Goal: Task Accomplishment & Management: Manage account settings

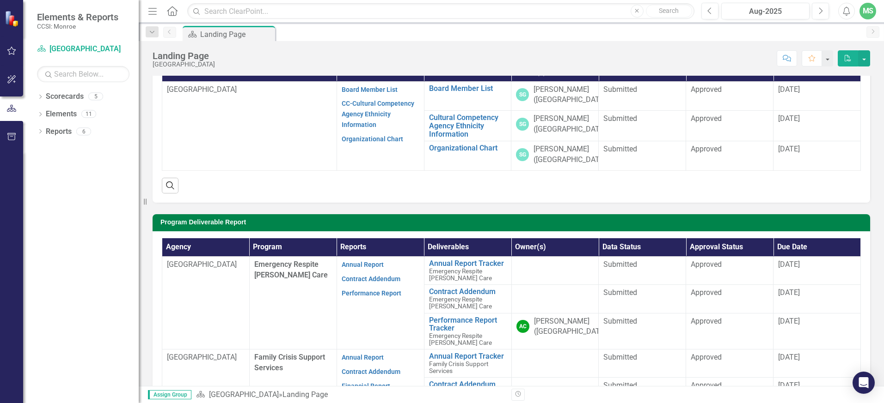
scroll to position [139, 0]
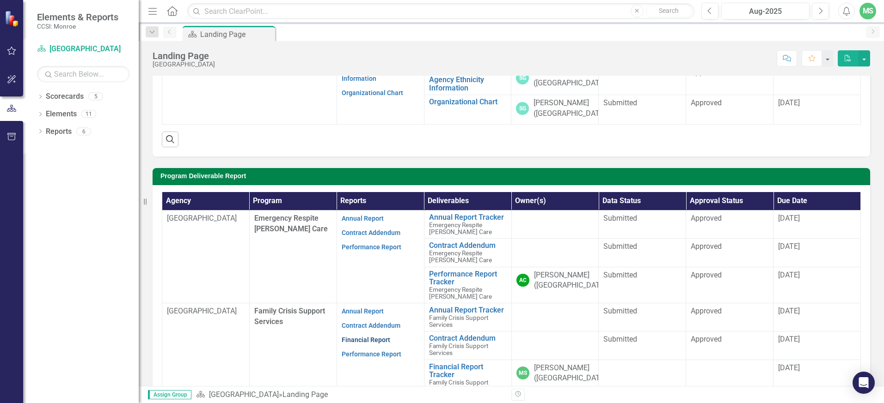
click at [360, 341] on link "Financial Report" at bounding box center [365, 339] width 49 height 7
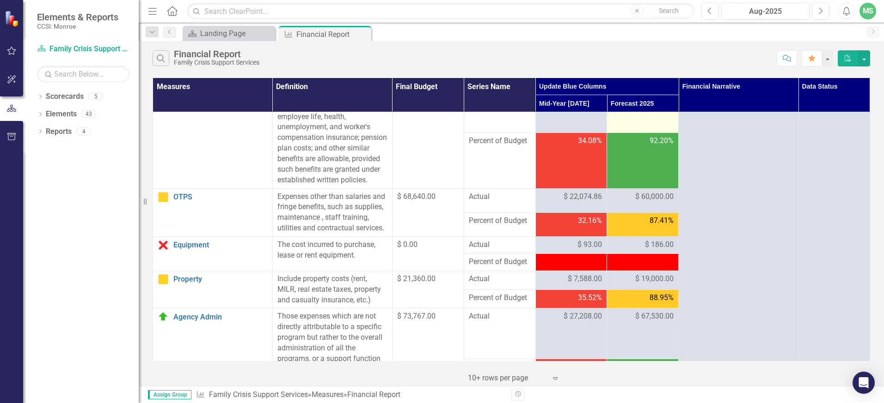
scroll to position [185, 0]
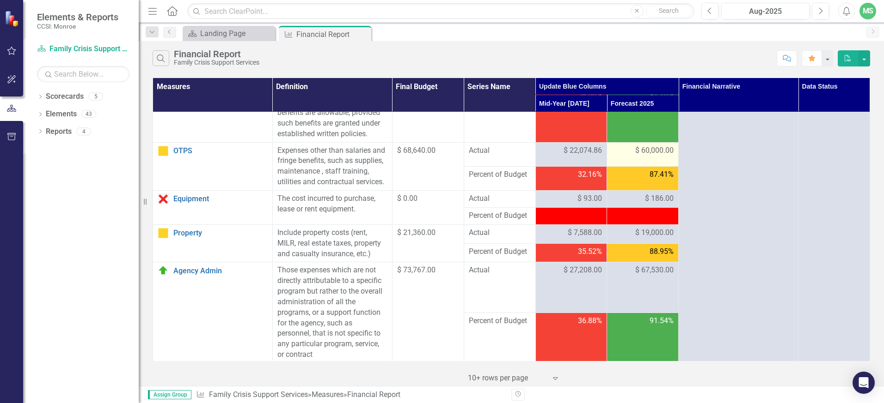
click at [640, 156] on span "$ 60,000.00" at bounding box center [654, 151] width 38 height 11
drag, startPoint x: 667, startPoint y: 169, endPoint x: 646, endPoint y: 169, distance: 20.8
click at [646, 156] on span "$ 60,000.00" at bounding box center [654, 151] width 38 height 11
drag, startPoint x: 646, startPoint y: 169, endPoint x: 643, endPoint y: 181, distance: 12.1
click at [643, 166] on td "$ 60,000.00" at bounding box center [643, 154] width 72 height 24
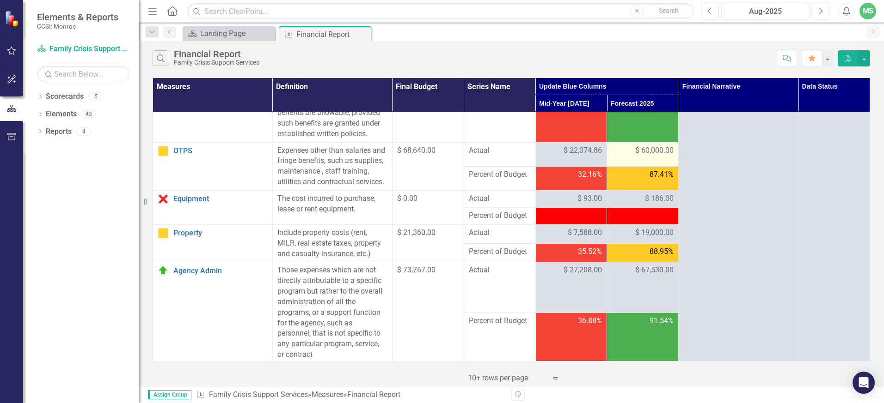
click at [654, 156] on span "$ 60,000.00" at bounding box center [654, 151] width 38 height 11
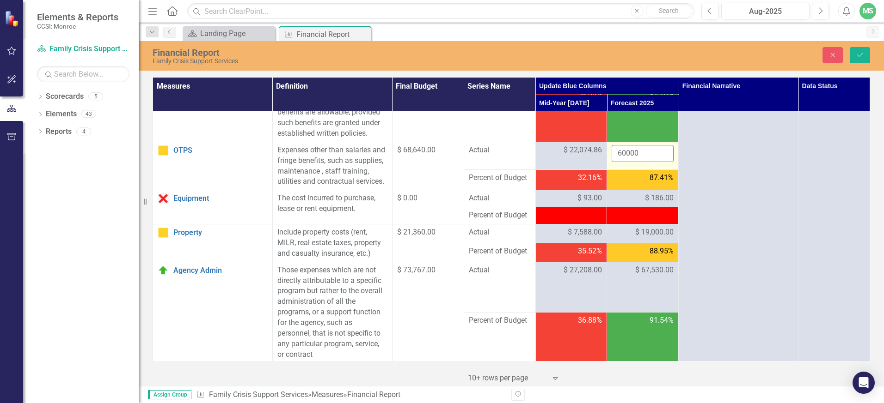
drag, startPoint x: 654, startPoint y: 171, endPoint x: 649, endPoint y: 174, distance: 6.3
click at [649, 162] on input "60000" at bounding box center [642, 153] width 62 height 17
drag, startPoint x: 644, startPoint y: 173, endPoint x: 622, endPoint y: 175, distance: 21.8
click at [622, 162] on input "60000" at bounding box center [642, 153] width 62 height 17
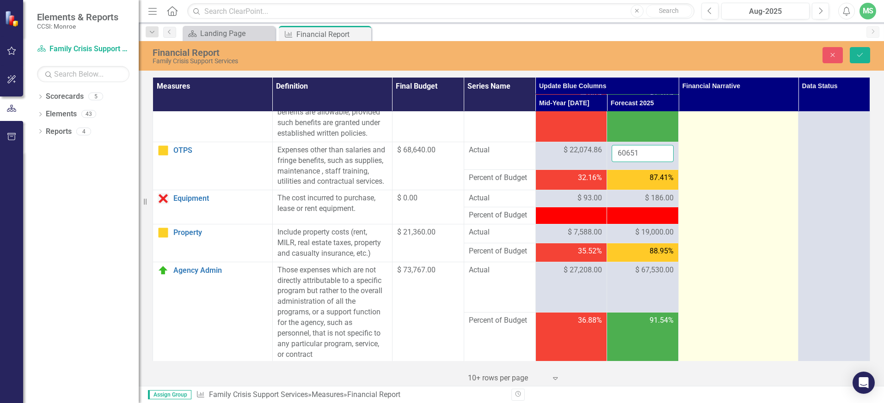
type input "60651"
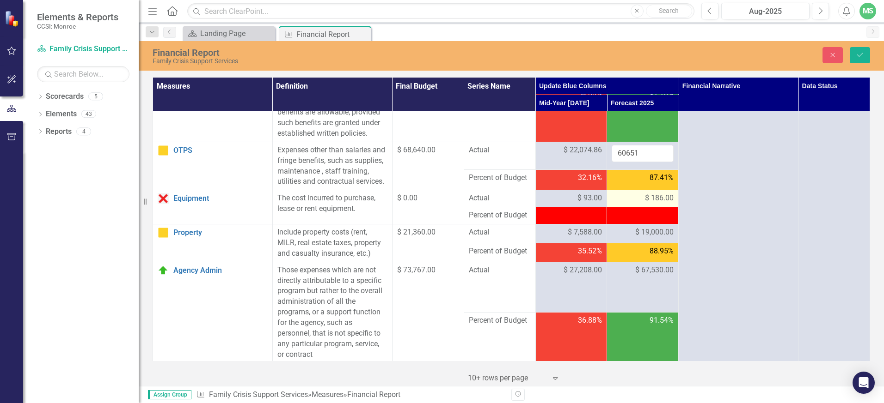
click at [646, 204] on span "$ 186.00" at bounding box center [659, 198] width 29 height 11
click at [648, 204] on span "$ 186.00" at bounding box center [659, 198] width 29 height 11
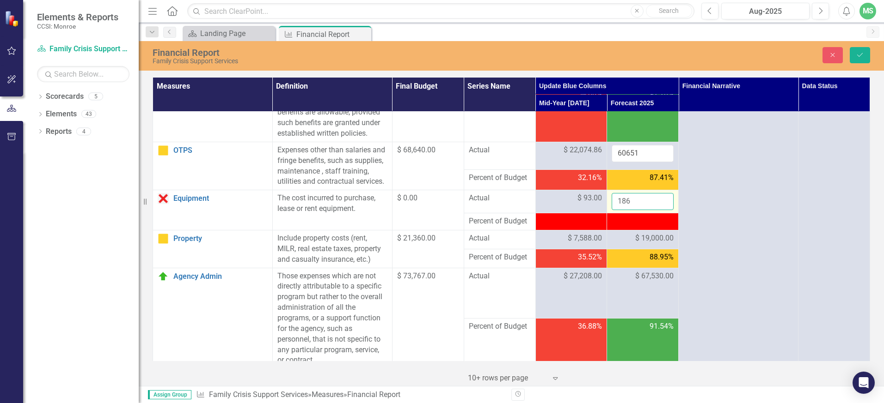
drag, startPoint x: 648, startPoint y: 219, endPoint x: 611, endPoint y: 222, distance: 37.1
click at [611, 210] on input "186" at bounding box center [642, 201] width 62 height 17
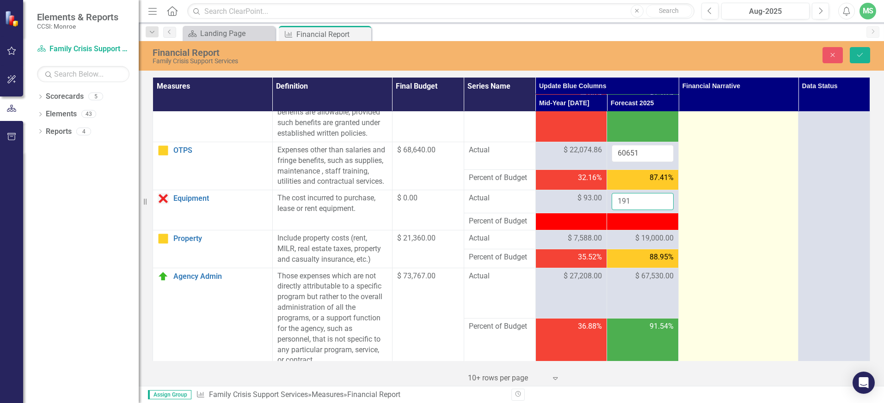
type input "191"
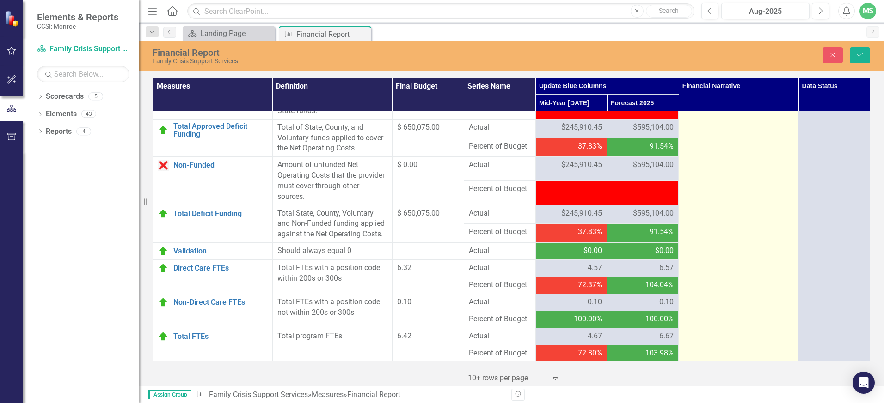
scroll to position [1188, 0]
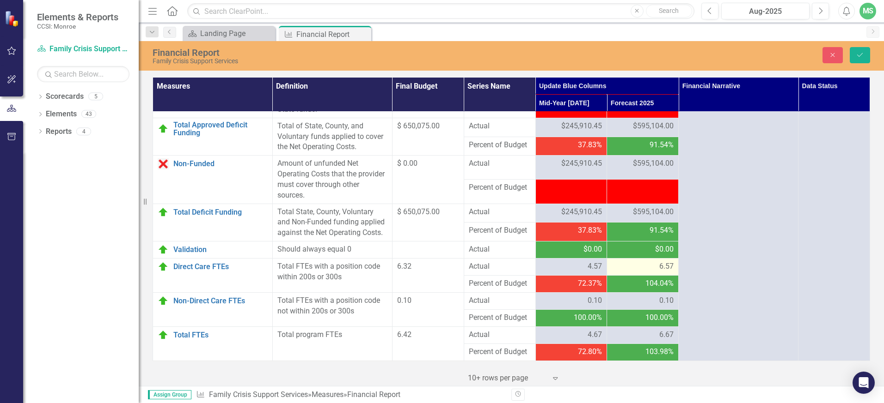
click at [652, 270] on div "6.57" at bounding box center [642, 267] width 62 height 11
click at [652, 268] on div "6.57" at bounding box center [642, 267] width 62 height 11
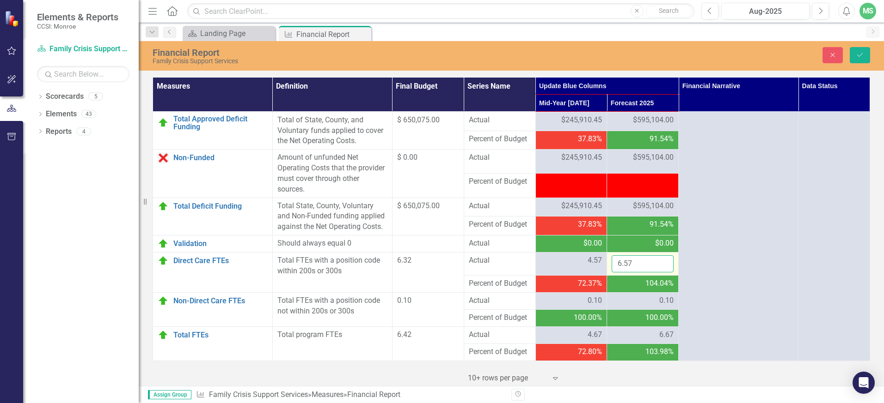
drag, startPoint x: 652, startPoint y: 268, endPoint x: 634, endPoint y: 270, distance: 17.7
click at [634, 270] on input "6.57" at bounding box center [642, 264] width 62 height 17
drag, startPoint x: 634, startPoint y: 270, endPoint x: 600, endPoint y: 269, distance: 34.2
click at [600, 269] on tr "Direct Care FTEs Link Open Element Total FTEs with a position code within 200s …" at bounding box center [511, 264] width 717 height 23
click at [659, 306] on span "0.10" at bounding box center [666, 301] width 14 height 11
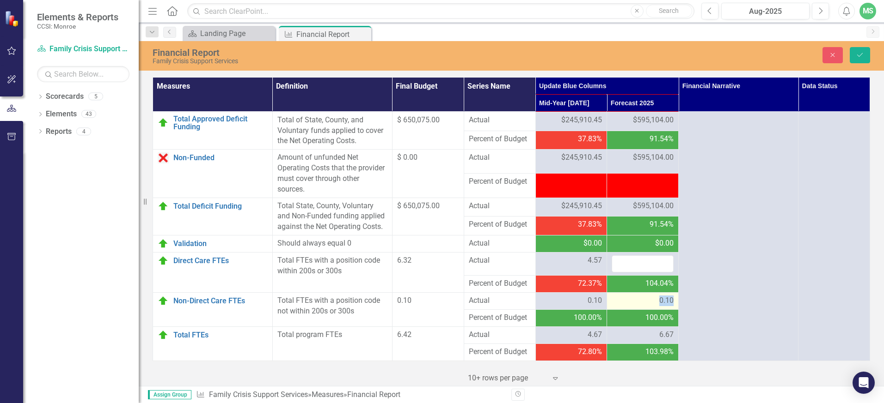
click at [659, 306] on span "0.10" at bounding box center [666, 301] width 14 height 11
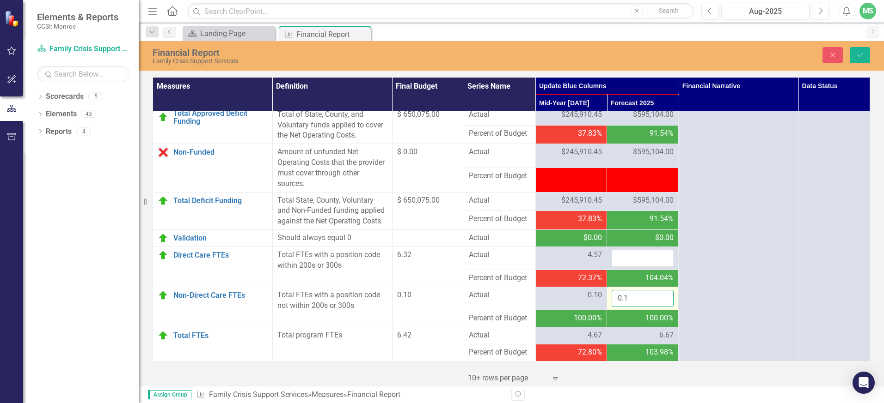
drag, startPoint x: 653, startPoint y: 308, endPoint x: 610, endPoint y: 310, distance: 43.5
click at [611, 307] on input "0.1" at bounding box center [642, 298] width 62 height 17
click at [646, 341] on div "6.67" at bounding box center [642, 335] width 62 height 11
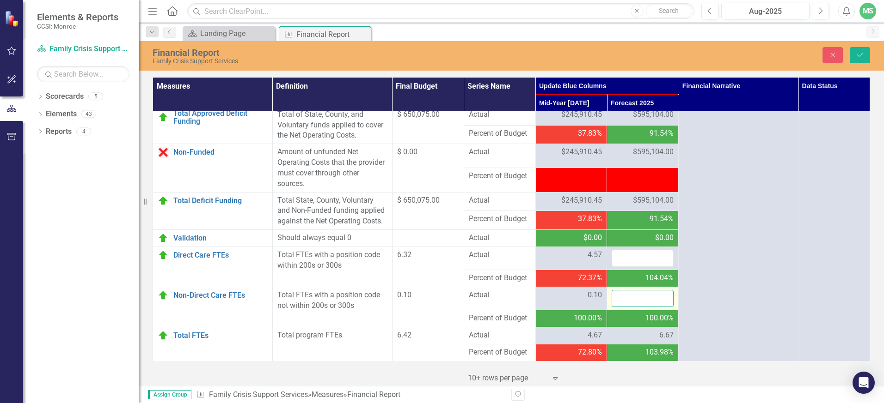
drag, startPoint x: 646, startPoint y: 346, endPoint x: 631, endPoint y: 311, distance: 37.9
click at [631, 307] on input "number" at bounding box center [642, 298] width 62 height 17
click at [859, 53] on icon "Save" at bounding box center [859, 55] width 8 height 6
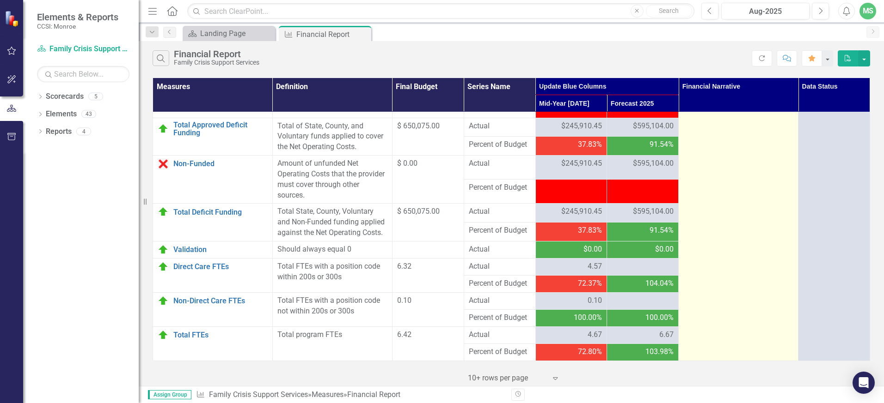
scroll to position [1183, 0]
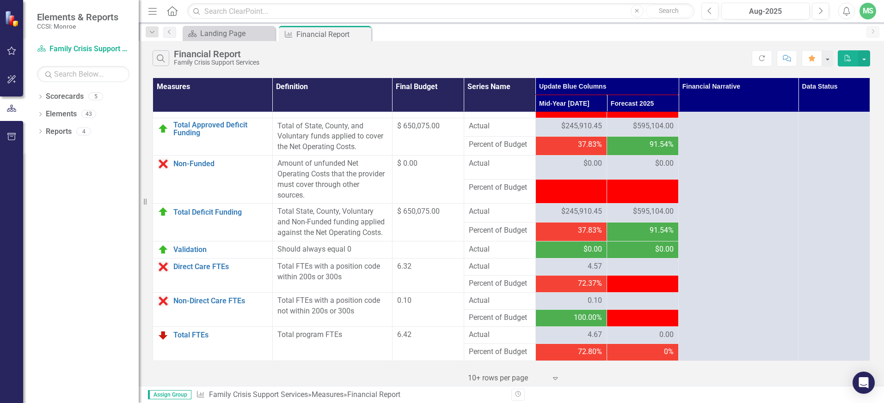
click at [641, 336] on div "0.00" at bounding box center [642, 335] width 62 height 11
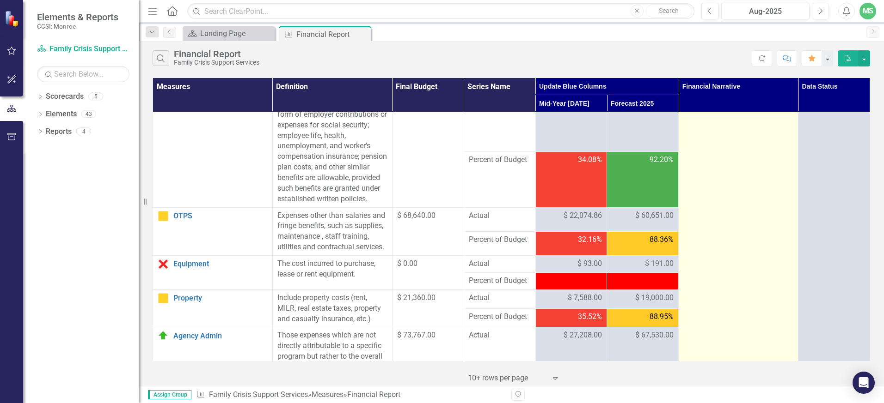
scroll to position [0, 0]
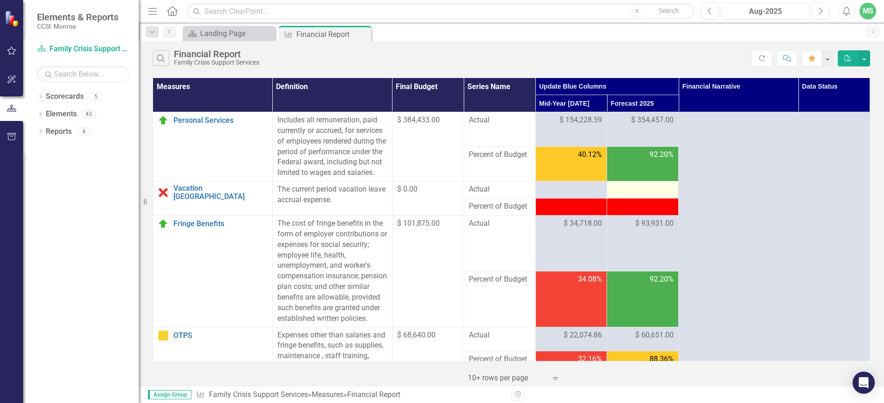
click at [628, 195] on div at bounding box center [642, 189] width 62 height 11
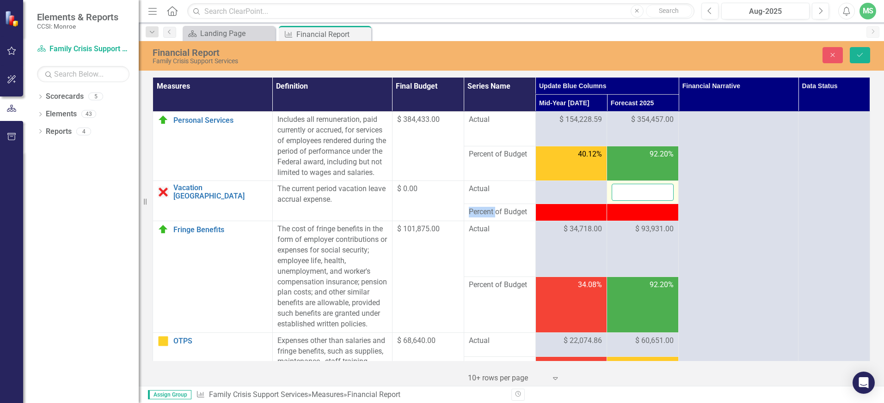
click at [628, 200] on input "number" at bounding box center [642, 192] width 62 height 17
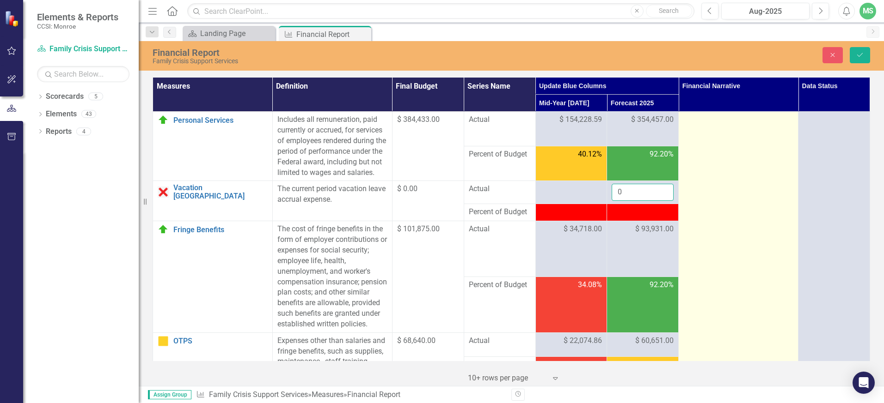
type input "0"
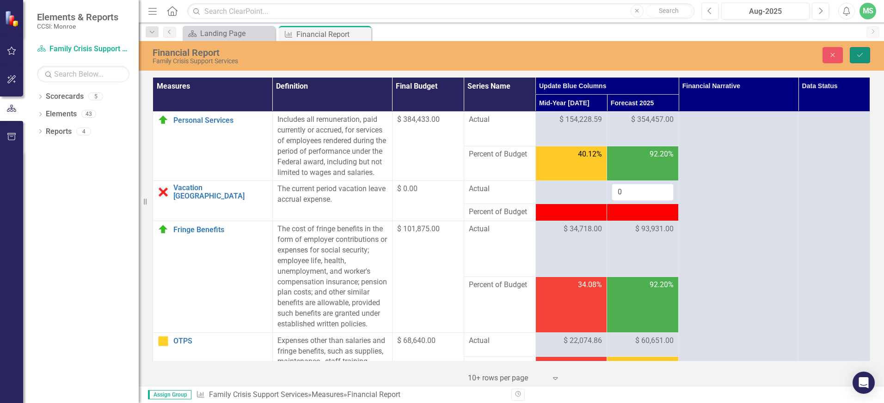
click at [857, 57] on icon "Save" at bounding box center [859, 55] width 8 height 6
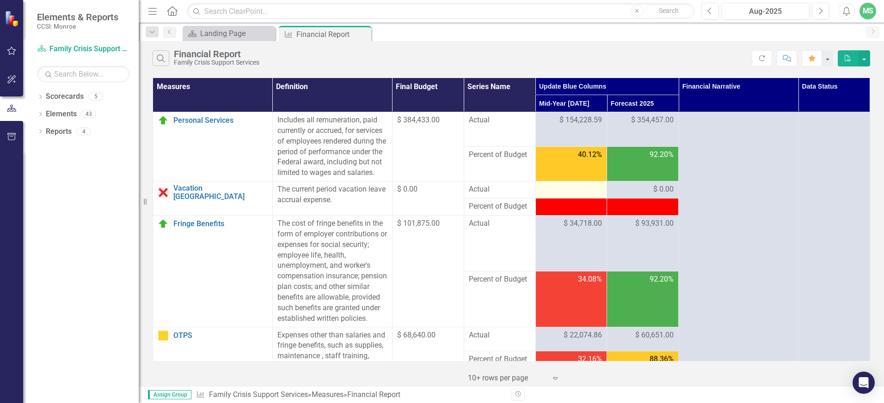
click at [567, 195] on div at bounding box center [571, 189] width 62 height 11
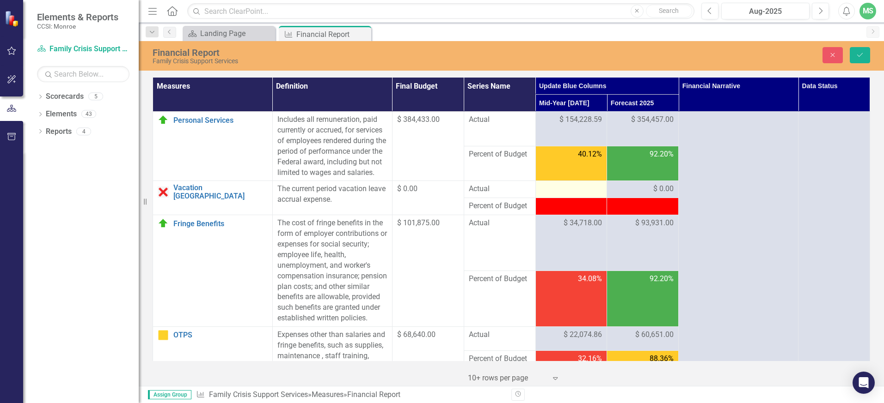
click at [567, 195] on div at bounding box center [571, 189] width 62 height 11
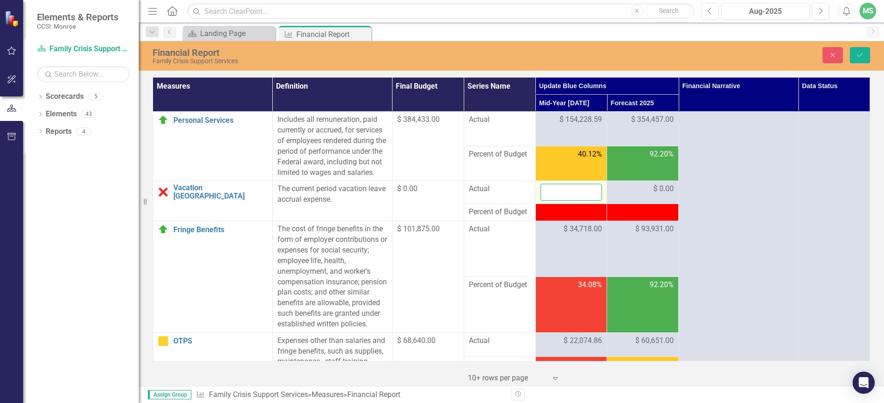
click at [567, 201] on input "number" at bounding box center [571, 192] width 62 height 17
type input "0"
click at [860, 54] on icon "Save" at bounding box center [859, 55] width 8 height 6
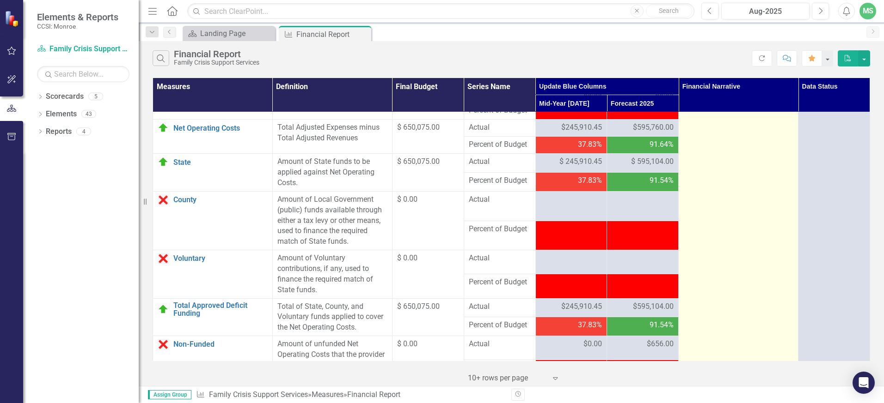
scroll to position [878, 0]
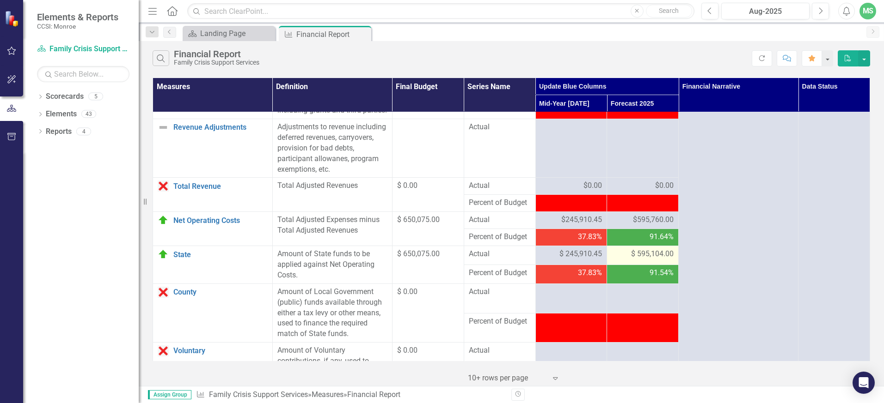
click at [636, 260] on span "$ 595,104.00" at bounding box center [652, 254] width 43 height 11
click at [651, 260] on span "$ 595,104.00" at bounding box center [652, 254] width 43 height 11
drag, startPoint x: 657, startPoint y: 286, endPoint x: 651, endPoint y: 286, distance: 6.5
click at [651, 260] on span "$ 595,104.00" at bounding box center [652, 254] width 43 height 11
drag, startPoint x: 651, startPoint y: 286, endPoint x: 657, endPoint y: 286, distance: 6.0
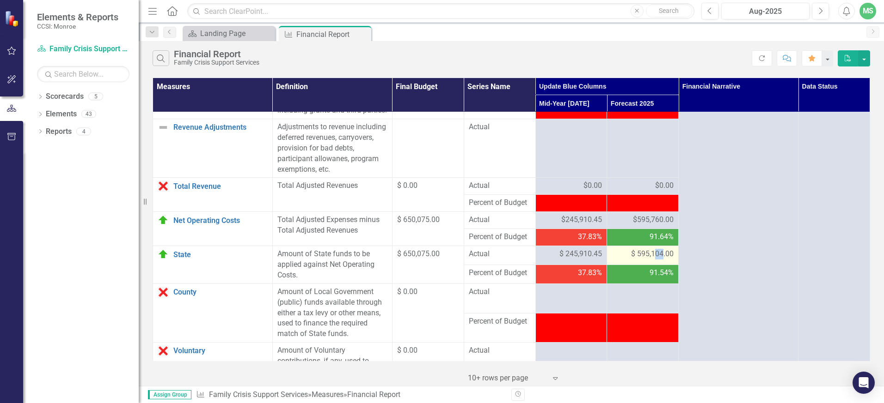
click at [657, 260] on span "$ 595,104.00" at bounding box center [652, 254] width 43 height 11
click at [656, 260] on span "$ 595,104.00" at bounding box center [652, 254] width 43 height 11
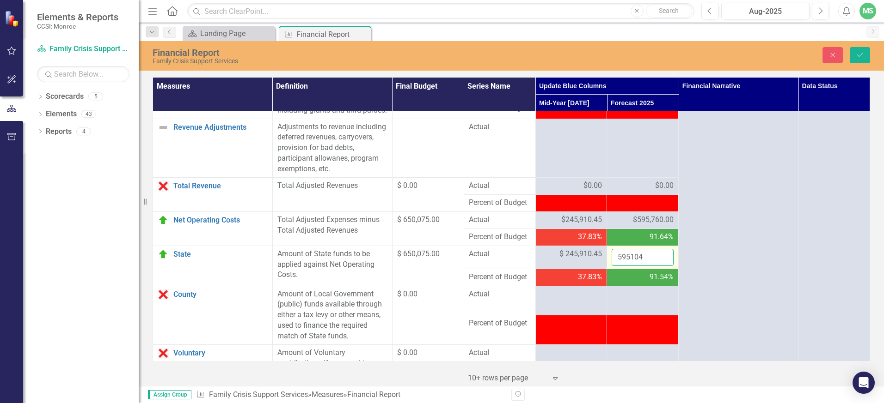
drag, startPoint x: 656, startPoint y: 287, endPoint x: 644, endPoint y: 289, distance: 11.8
click at [644, 266] on input "595104" at bounding box center [642, 257] width 62 height 17
drag, startPoint x: 644, startPoint y: 289, endPoint x: 628, endPoint y: 289, distance: 16.2
click at [628, 266] on input "595104" at bounding box center [642, 257] width 62 height 17
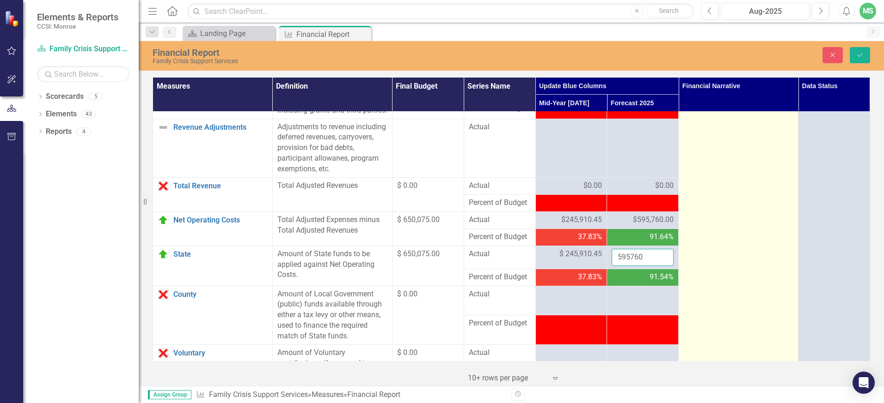
type input "595760"
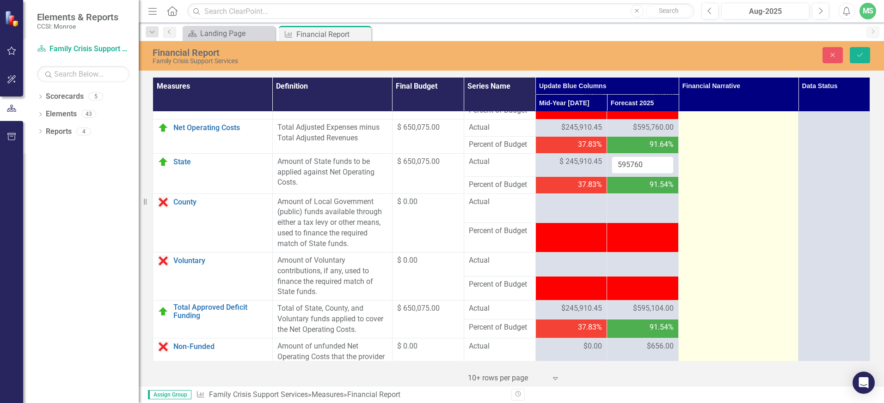
scroll to position [1063, 0]
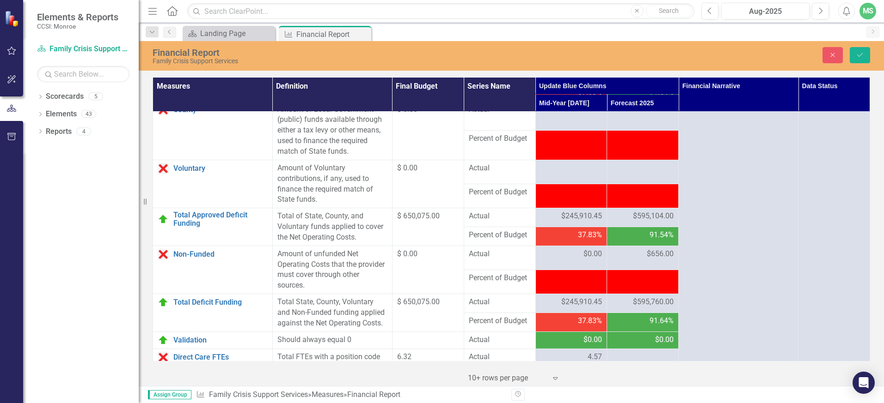
click at [651, 222] on span "$595,104.00" at bounding box center [653, 216] width 41 height 11
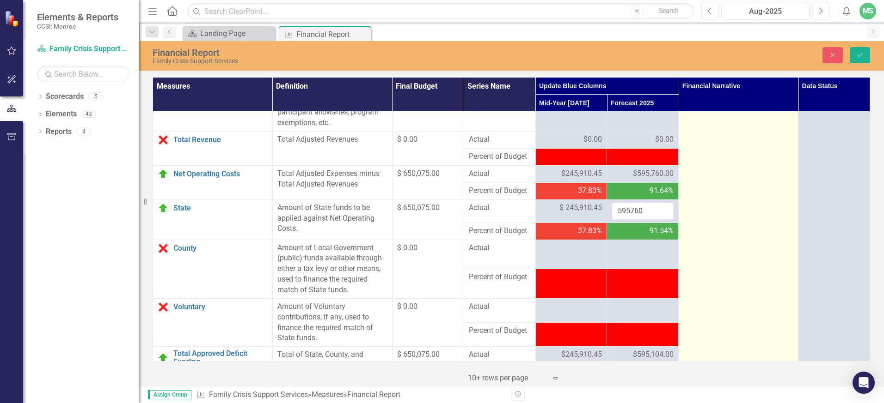
scroll to position [878, 0]
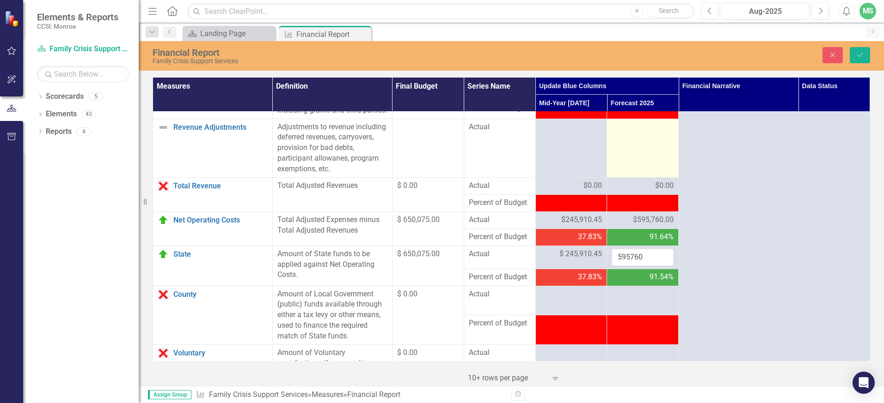
click at [641, 177] on td at bounding box center [643, 148] width 72 height 59
click at [863, 54] on icon "Save" at bounding box center [859, 55] width 8 height 6
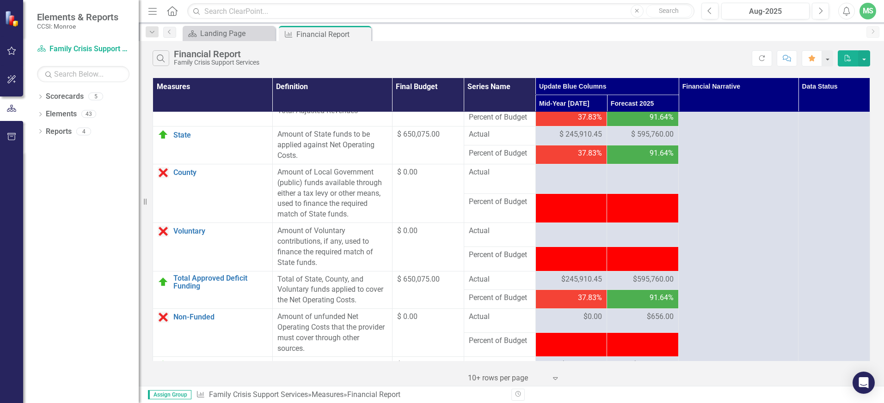
scroll to position [1044, 0]
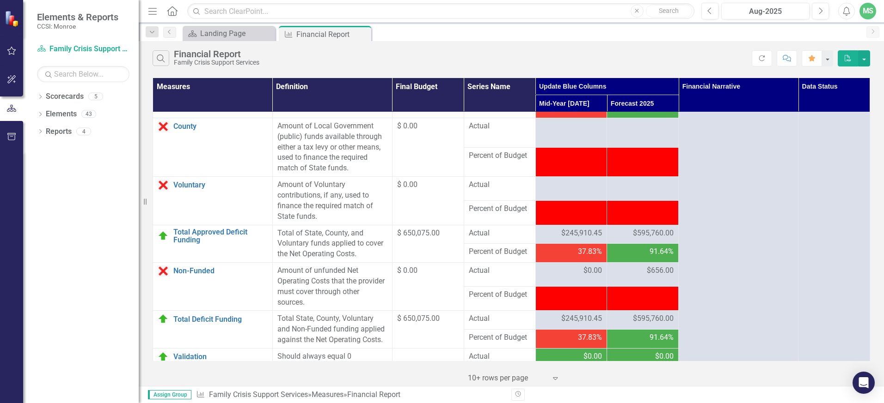
click at [656, 276] on span "$656.00" at bounding box center [659, 271] width 27 height 11
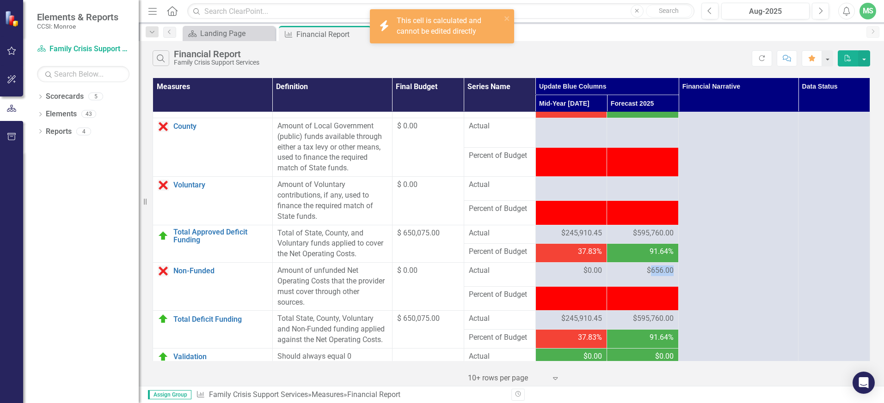
click at [656, 276] on span "$656.00" at bounding box center [659, 271] width 27 height 11
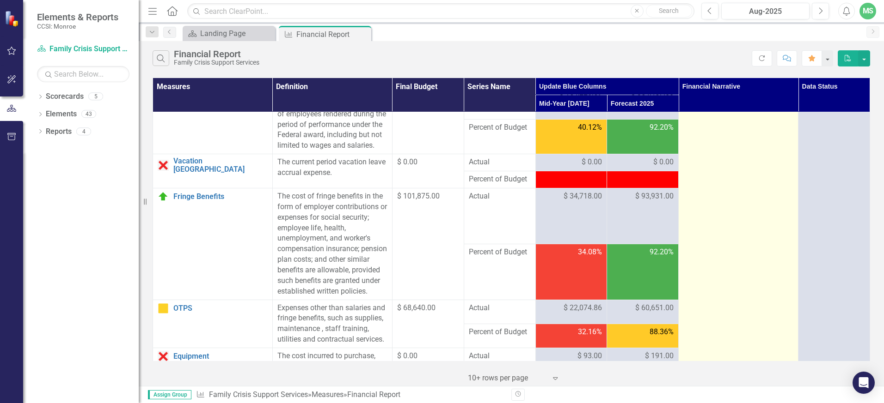
scroll to position [0, 0]
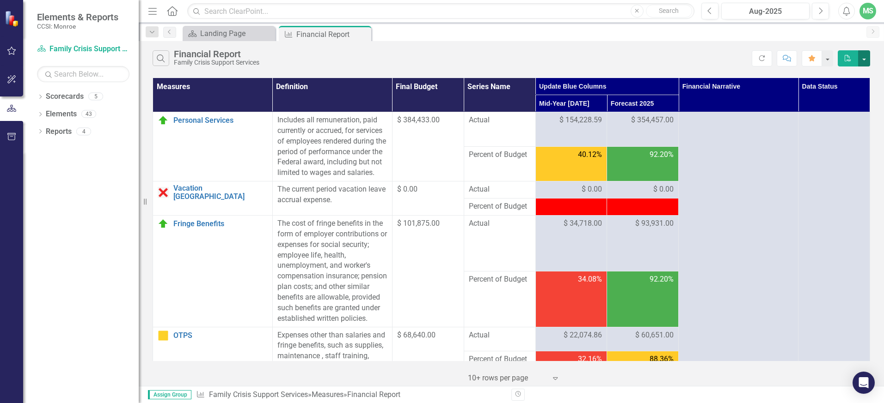
click at [864, 61] on button "button" at bounding box center [864, 58] width 12 height 16
click at [835, 90] on link "Excel Export to Excel" at bounding box center [832, 92] width 73 height 17
click at [861, 56] on button "button" at bounding box center [864, 58] width 12 height 16
click at [829, 93] on link "Excel Export to Excel" at bounding box center [832, 92] width 73 height 17
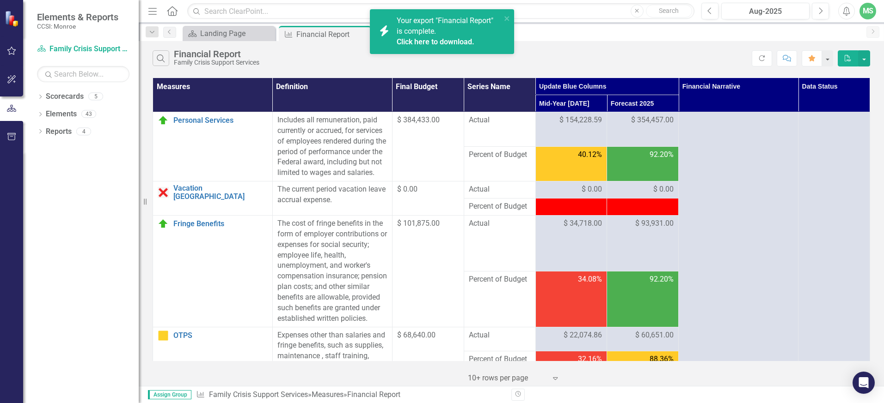
click at [454, 41] on link "Click here to download." at bounding box center [435, 41] width 78 height 9
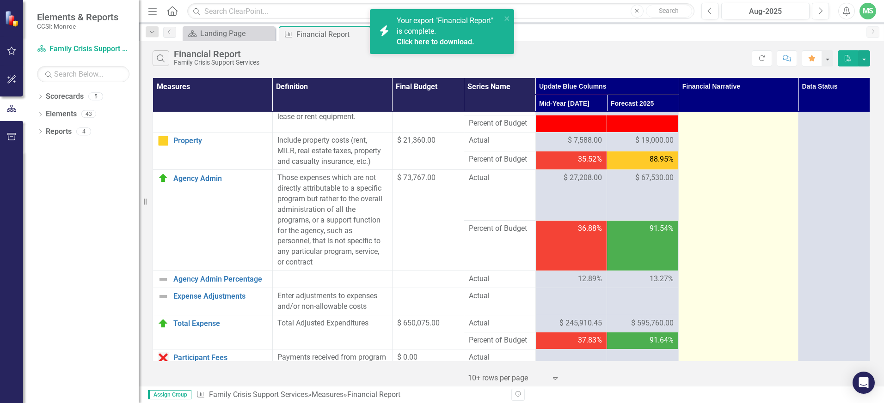
scroll to position [508, 0]
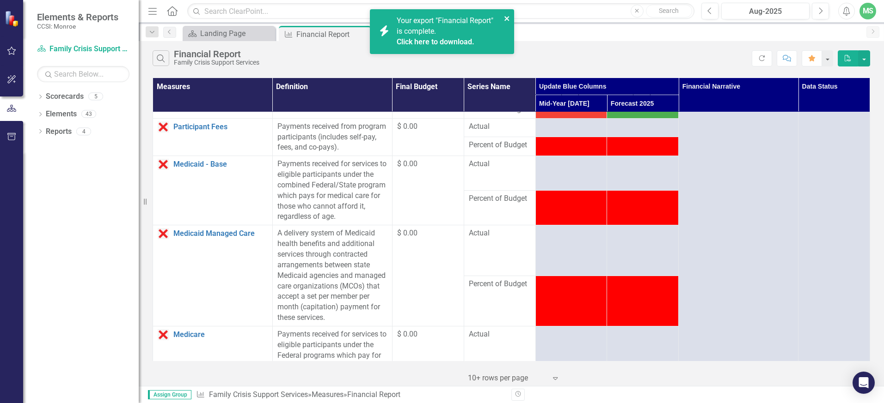
click at [506, 18] on icon "close" at bounding box center [507, 18] width 6 height 7
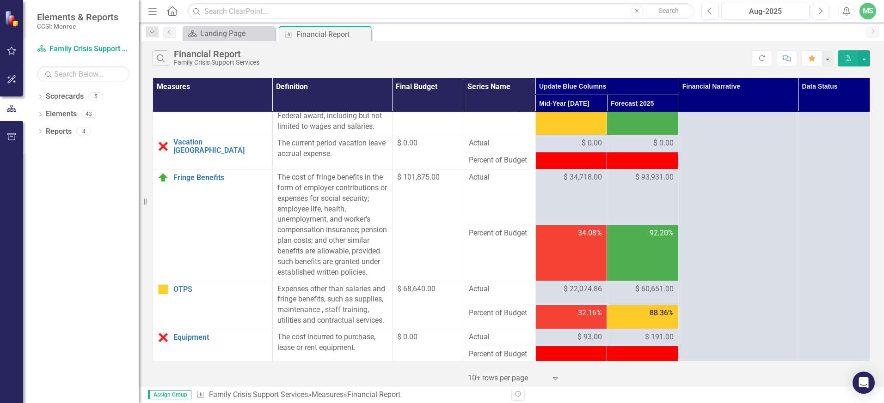
scroll to position [0, 0]
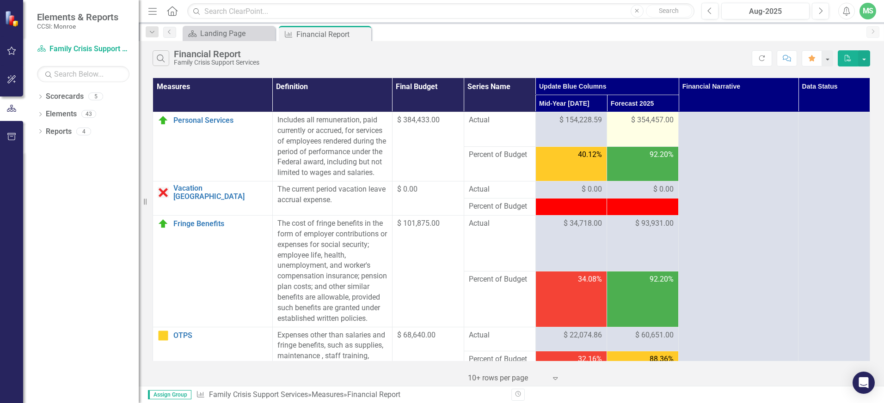
click at [646, 131] on td "$ 354,457.00" at bounding box center [643, 129] width 72 height 35
click at [644, 129] on td "$ 354,457.00" at bounding box center [643, 129] width 72 height 35
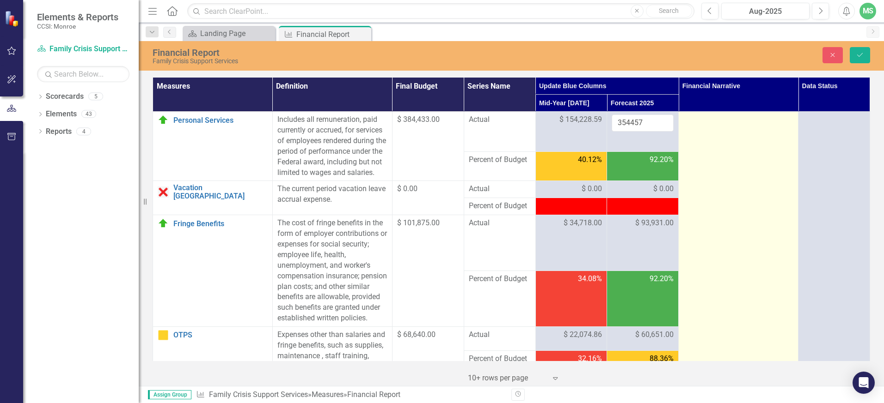
drag, startPoint x: 644, startPoint y: 129, endPoint x: 703, endPoint y: 154, distance: 64.4
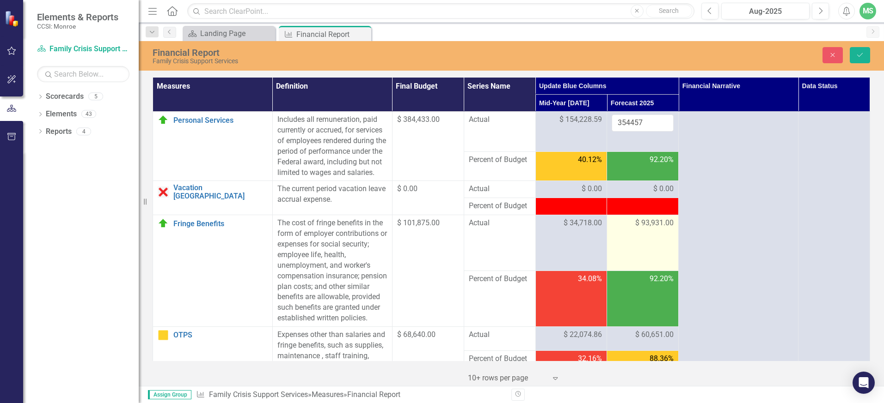
click at [653, 249] on td "$ 93,931.00" at bounding box center [643, 243] width 72 height 56
click at [649, 240] on td "$ 93,931.00" at bounding box center [643, 243] width 72 height 56
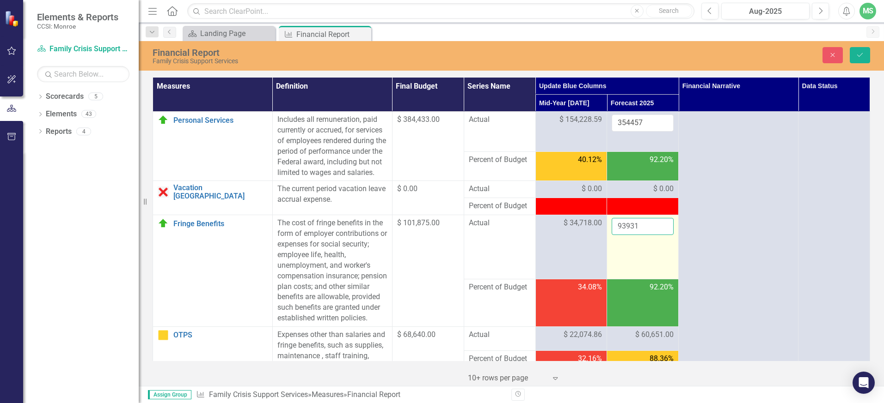
drag, startPoint x: 649, startPoint y: 240, endPoint x: 640, endPoint y: 235, distance: 9.7
click at [640, 235] on input "93931" at bounding box center [642, 226] width 62 height 17
drag, startPoint x: 637, startPoint y: 235, endPoint x: 623, endPoint y: 236, distance: 13.9
click at [623, 235] on input "93931" at bounding box center [642, 226] width 62 height 17
type input "93931"
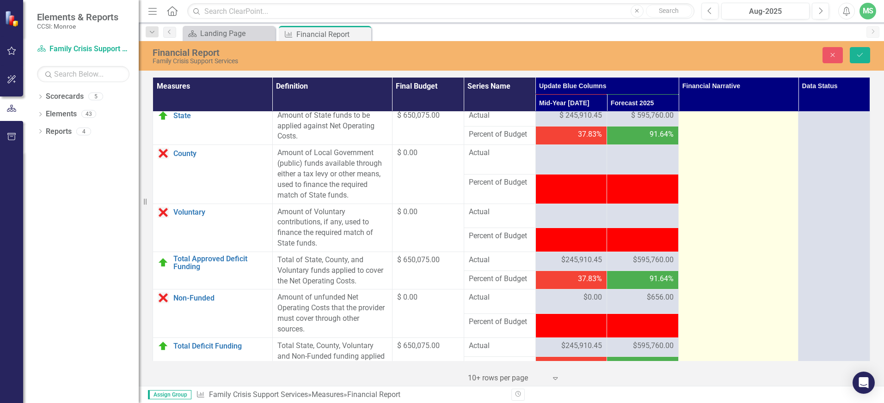
scroll to position [1063, 0]
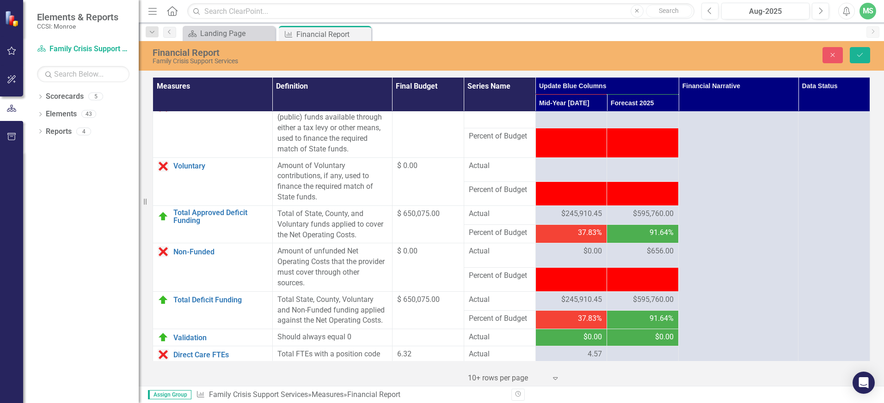
click at [660, 257] on span "$656.00" at bounding box center [659, 251] width 27 height 11
click at [857, 52] on icon "Save" at bounding box center [859, 55] width 8 height 6
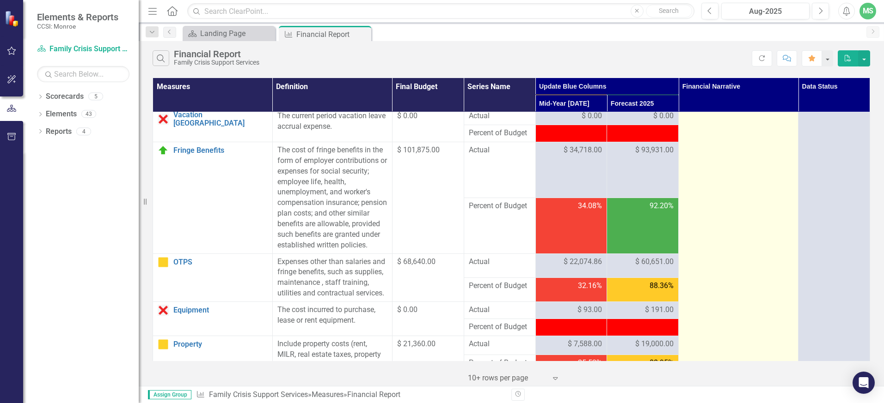
scroll to position [0, 0]
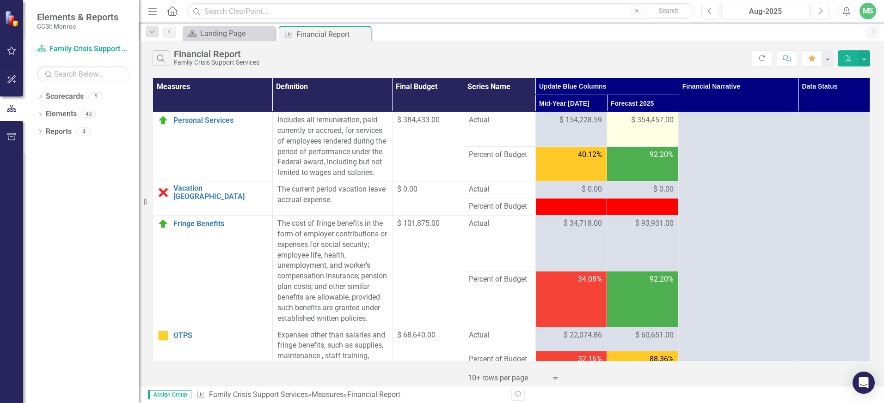
click at [648, 124] on span "$ 354,457.00" at bounding box center [652, 120] width 43 height 11
drag, startPoint x: 629, startPoint y: 122, endPoint x: 659, endPoint y: 122, distance: 29.6
click at [659, 122] on span "$ 354,457.00" at bounding box center [652, 120] width 43 height 11
copy span "354,457"
click at [622, 139] on td "$ 354,457.00" at bounding box center [643, 129] width 72 height 35
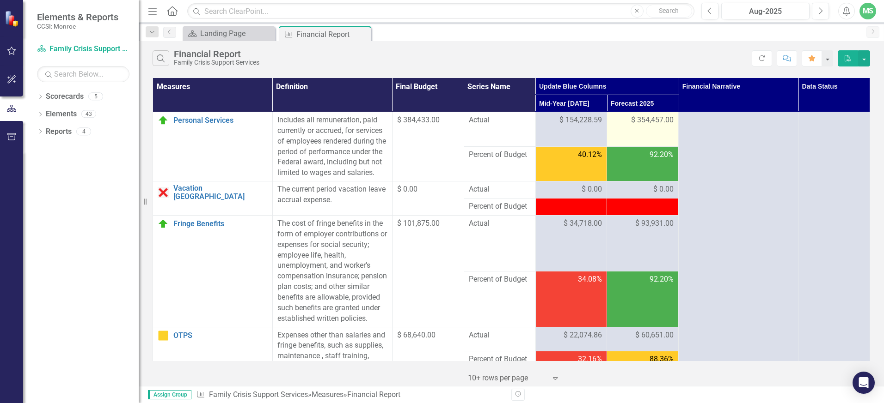
click at [634, 126] on div "$ 354,457.00" at bounding box center [642, 120] width 62 height 11
click at [635, 125] on span "$ 354,457.00" at bounding box center [652, 120] width 43 height 11
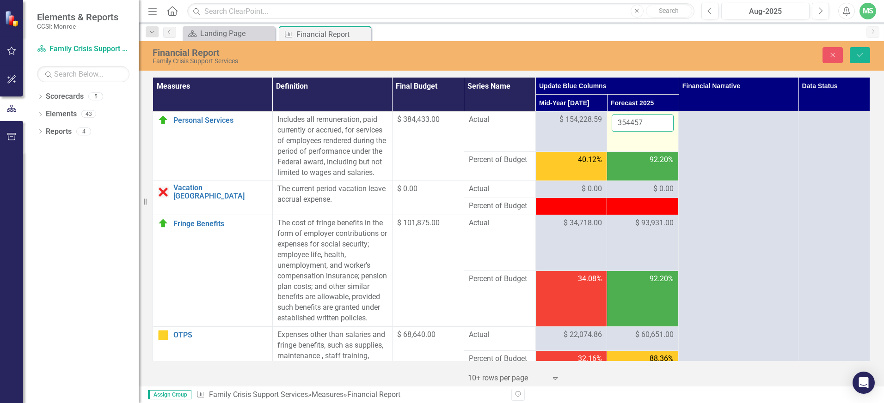
drag, startPoint x: 636, startPoint y: 123, endPoint x: 622, endPoint y: 123, distance: 13.4
click at [622, 123] on input "354457" at bounding box center [642, 123] width 62 height 17
click at [621, 123] on input "354457" at bounding box center [642, 123] width 62 height 17
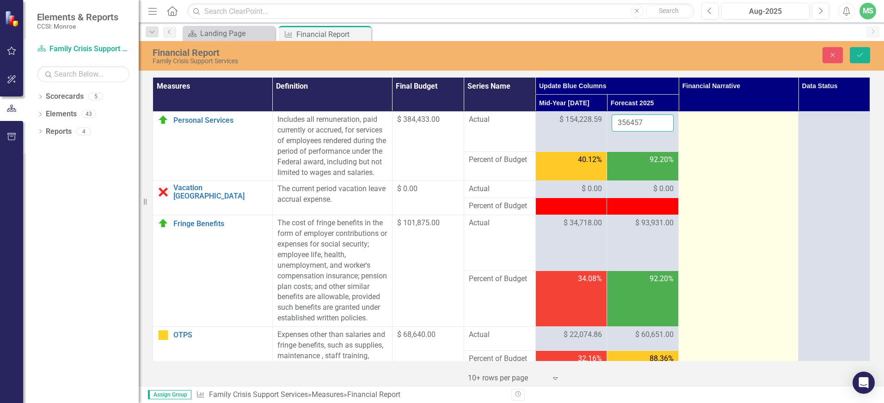
type input "356457"
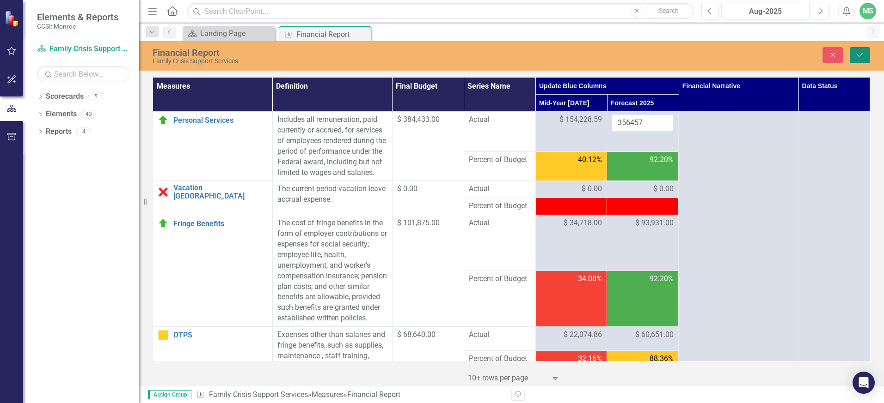
click at [860, 55] on icon "Save" at bounding box center [859, 55] width 8 height 6
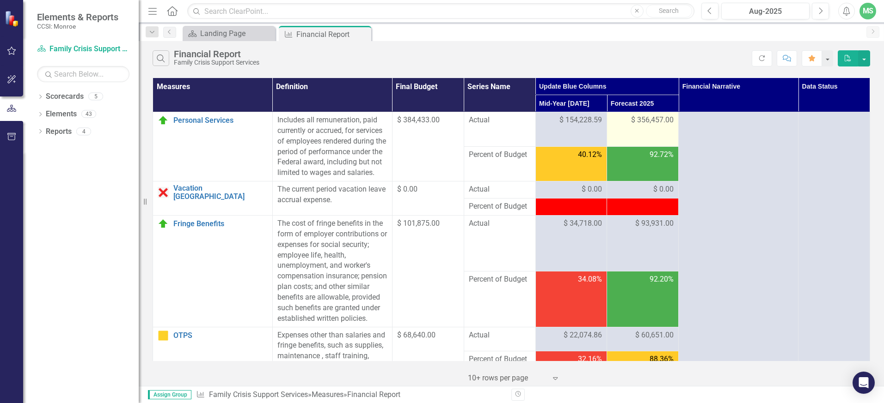
click at [642, 123] on span "$ 356,457.00" at bounding box center [652, 120] width 43 height 11
click at [640, 119] on span "$ 356,457.00" at bounding box center [652, 120] width 43 height 11
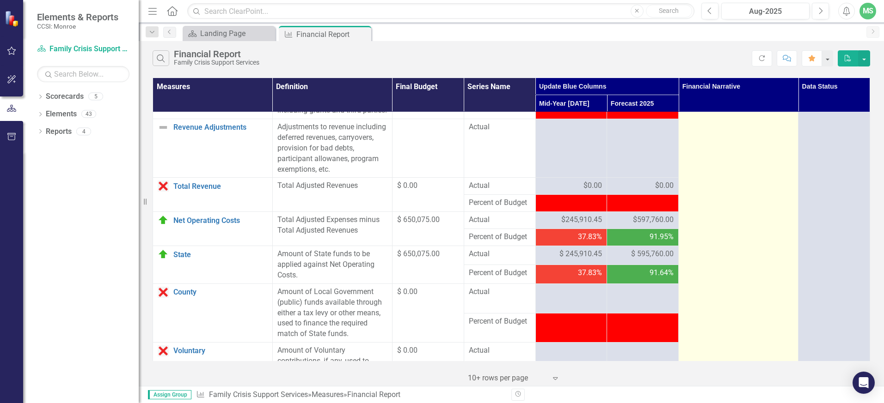
scroll to position [924, 0]
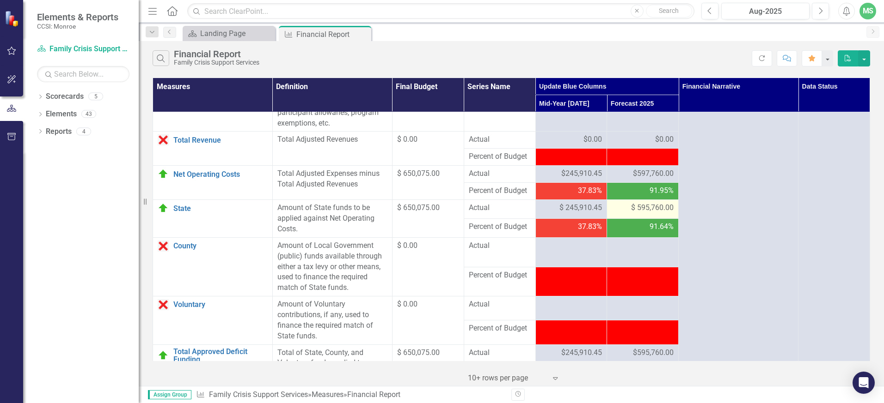
click at [639, 213] on span "$ 595,760.00" at bounding box center [652, 208] width 43 height 11
click at [643, 213] on span "$ 595,760.00" at bounding box center [652, 208] width 43 height 11
click at [644, 213] on span "$ 595,760.00" at bounding box center [652, 208] width 43 height 11
click at [645, 213] on span "$ 595,760.00" at bounding box center [652, 208] width 43 height 11
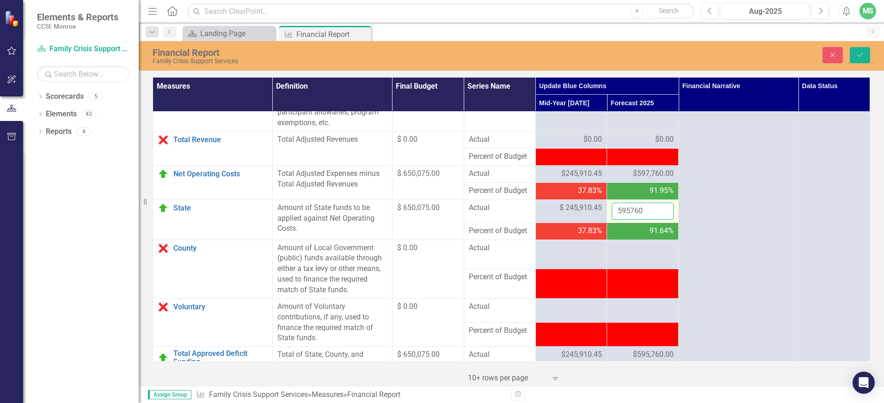
drag, startPoint x: 645, startPoint y: 239, endPoint x: 628, endPoint y: 242, distance: 17.8
click at [628, 220] on input "595760" at bounding box center [642, 211] width 62 height 17
click at [625, 220] on input "595760" at bounding box center [642, 211] width 62 height 17
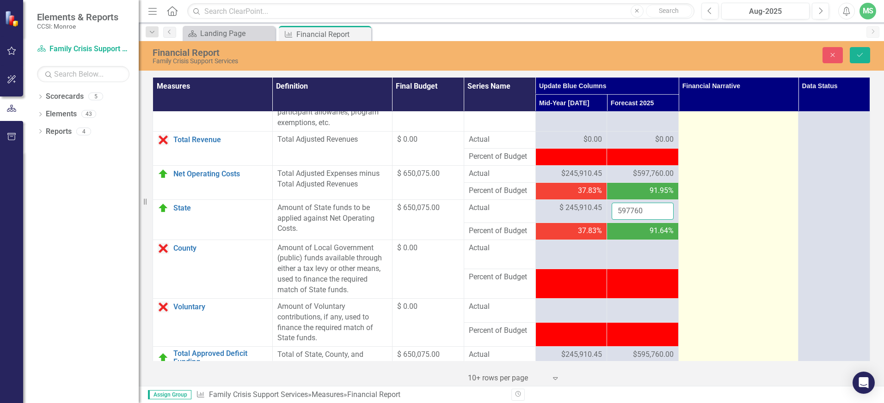
type input "597760"
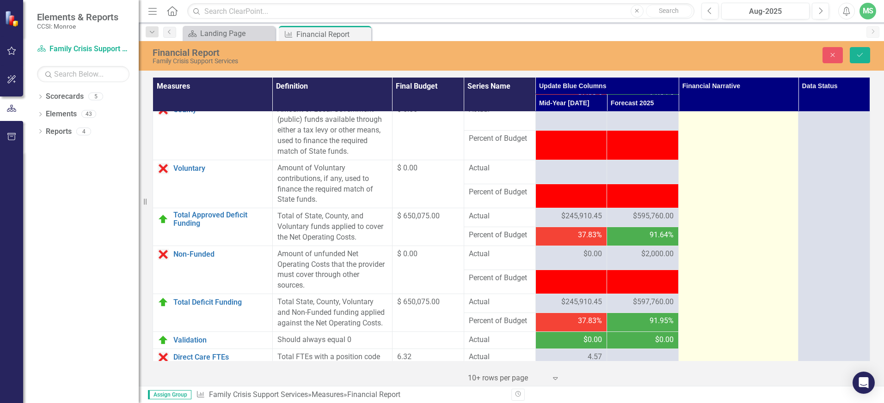
scroll to position [1109, 0]
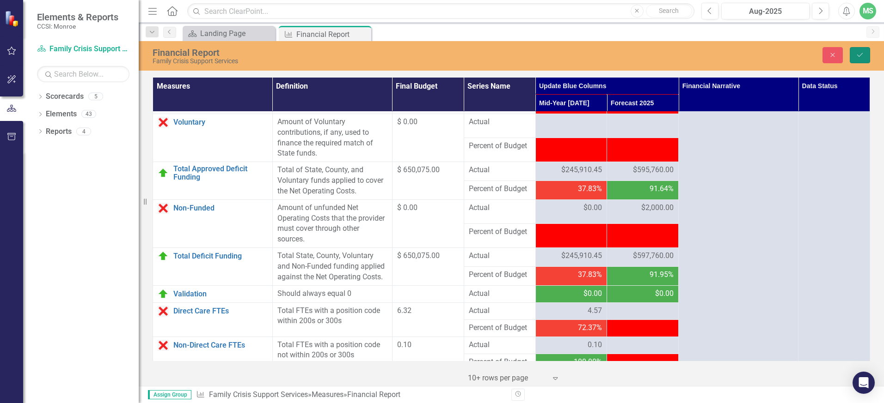
click at [861, 55] on icon "Save" at bounding box center [859, 55] width 8 height 6
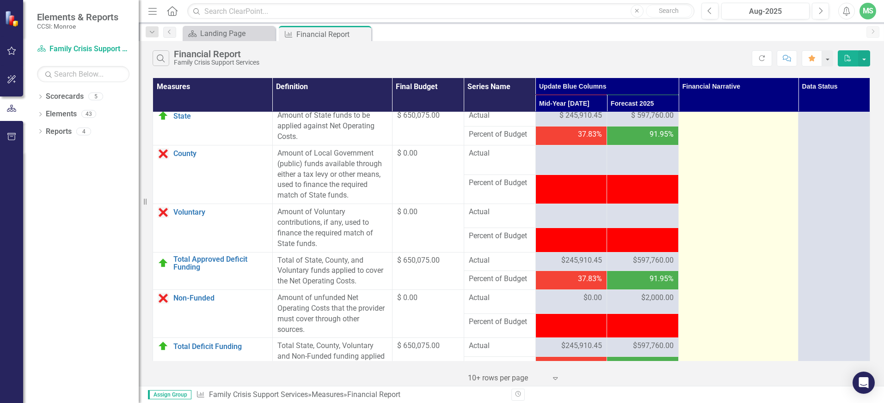
scroll to position [1063, 0]
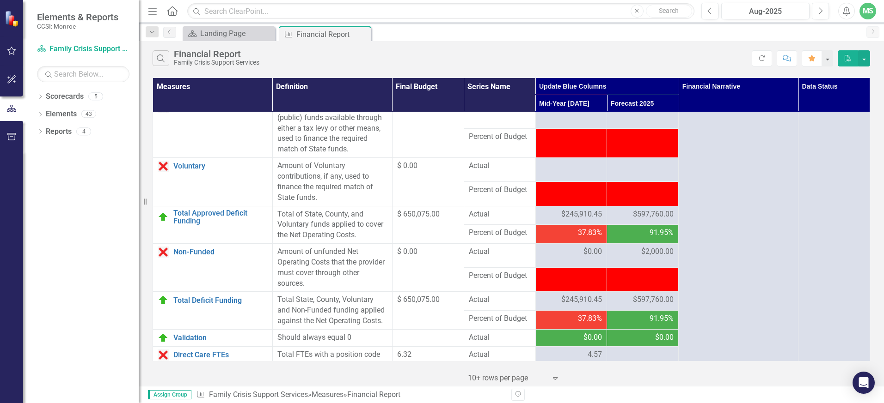
click at [8, 17] on img at bounding box center [13, 19] width 16 height 16
click at [173, 13] on icon "Home" at bounding box center [172, 11] width 12 height 10
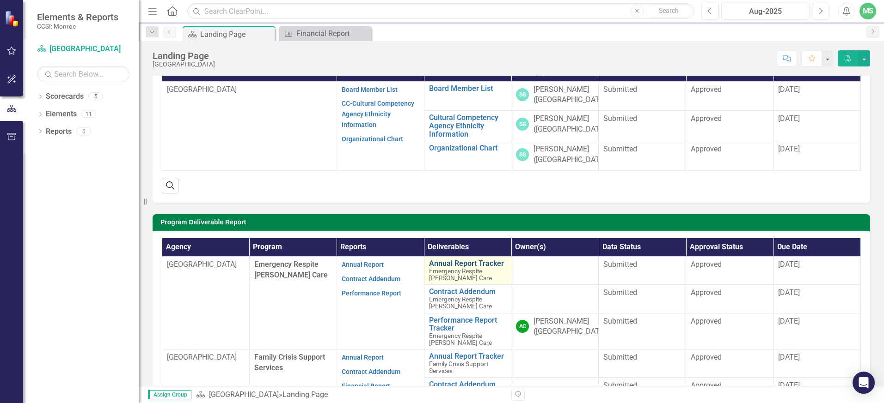
scroll to position [139, 0]
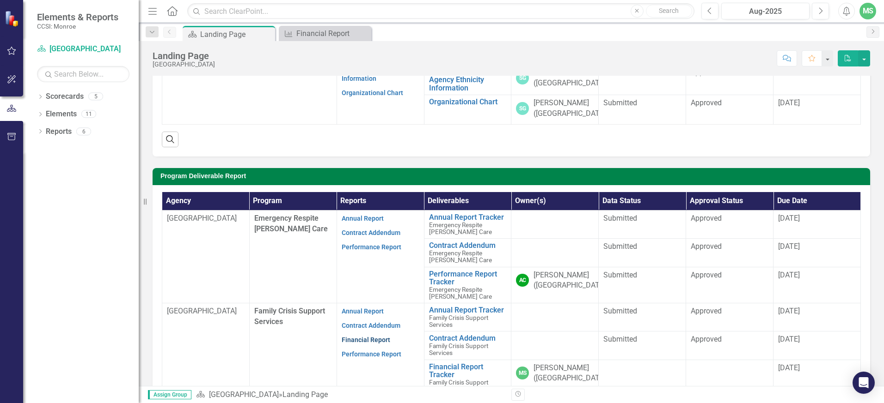
click at [373, 341] on link "Financial Report" at bounding box center [365, 339] width 49 height 7
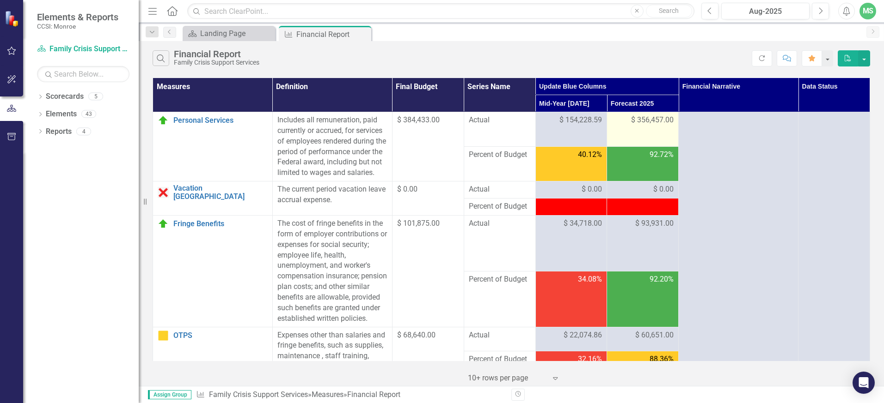
click at [639, 119] on span "$ 356,457.00" at bounding box center [652, 120] width 43 height 11
click at [641, 119] on span "$ 356,457.00" at bounding box center [652, 120] width 43 height 11
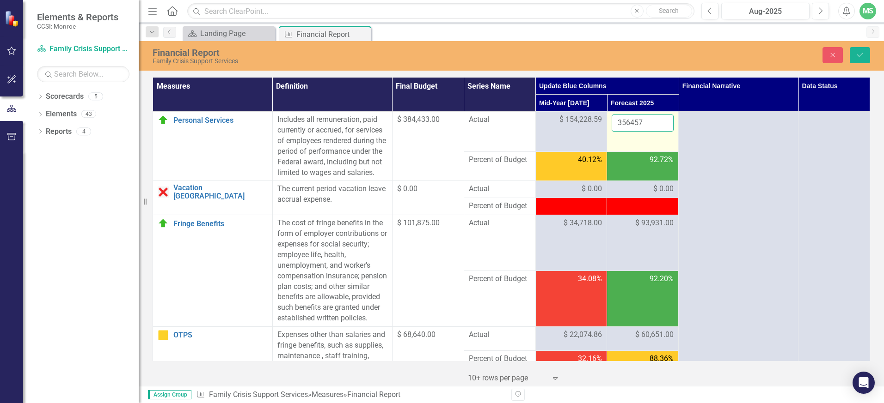
drag, startPoint x: 641, startPoint y: 119, endPoint x: 626, endPoint y: 123, distance: 15.9
click at [626, 123] on input "356457" at bounding box center [642, 123] width 62 height 17
click at [623, 125] on input "356457" at bounding box center [642, 123] width 62 height 17
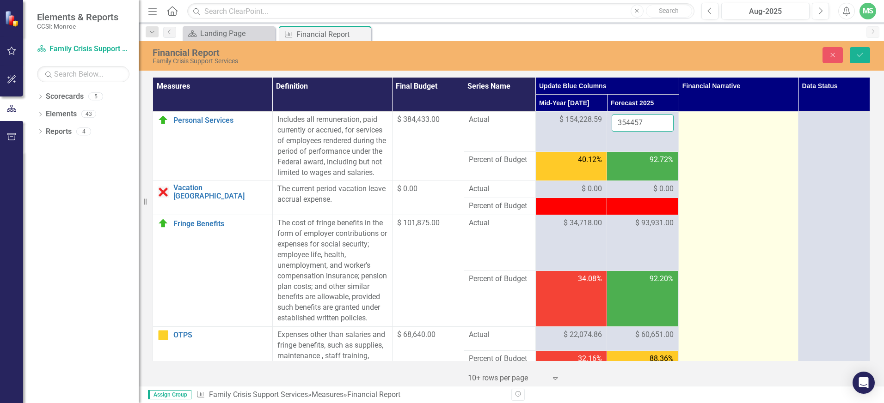
type input "354457"
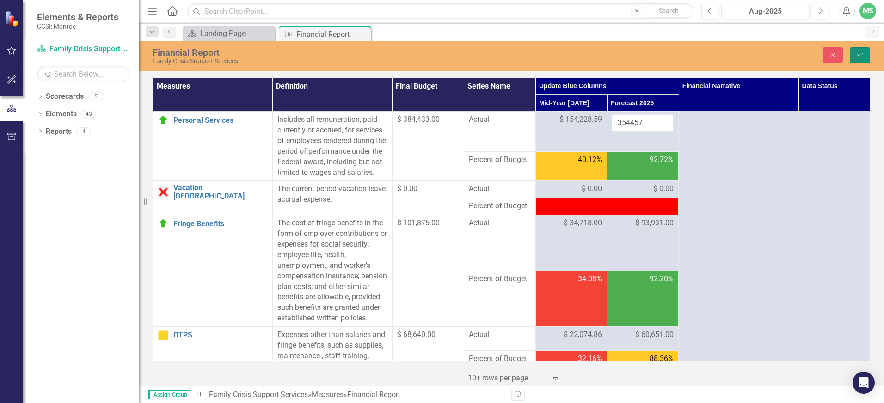
click at [853, 56] on button "Save" at bounding box center [859, 55] width 20 height 16
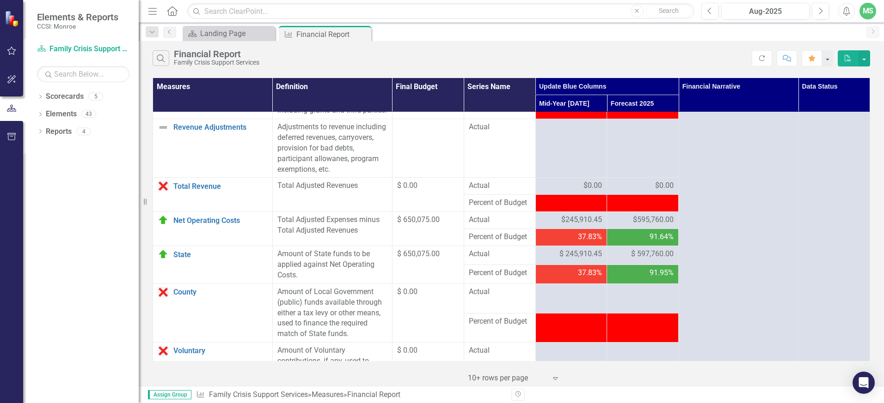
scroll to position [924, 0]
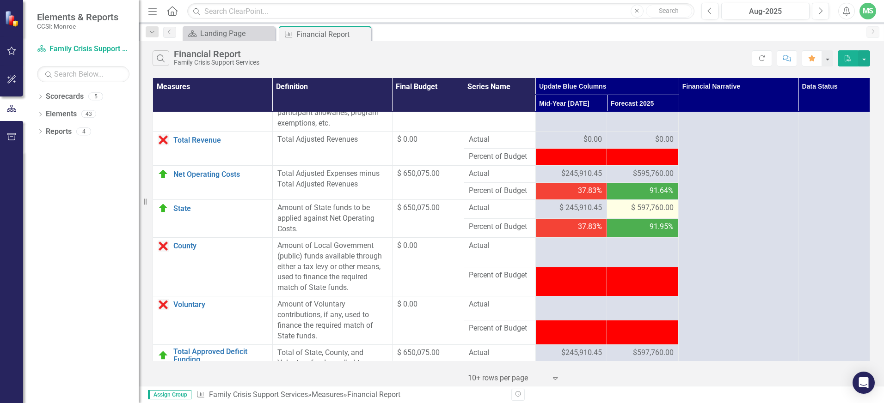
click at [640, 213] on span "$ 597,760.00" at bounding box center [652, 208] width 43 height 11
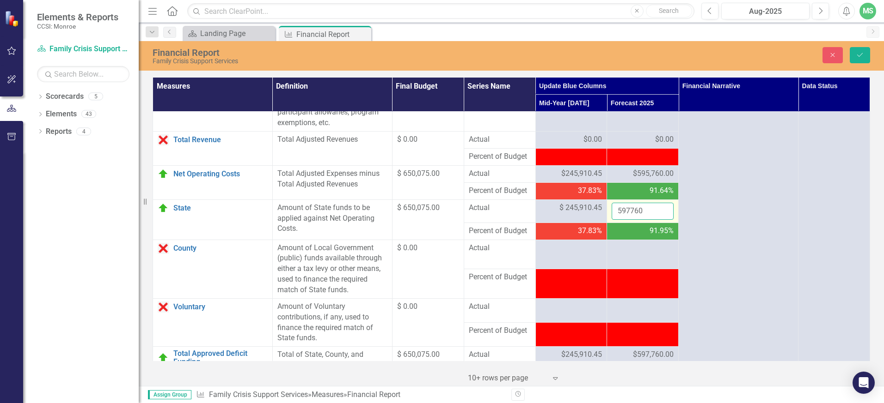
drag, startPoint x: 640, startPoint y: 240, endPoint x: 625, endPoint y: 243, distance: 15.5
click at [627, 220] on input "597760" at bounding box center [642, 211] width 62 height 17
click at [625, 220] on input "597760" at bounding box center [642, 211] width 62 height 17
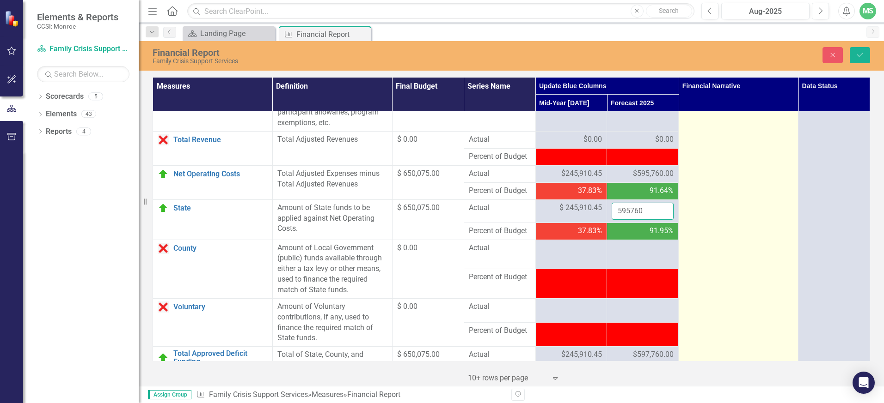
type input "595760"
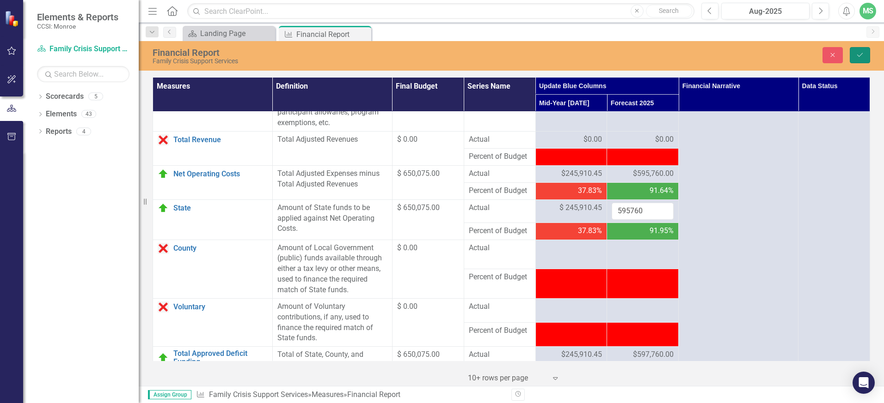
click at [853, 53] on button "Save" at bounding box center [859, 55] width 20 height 16
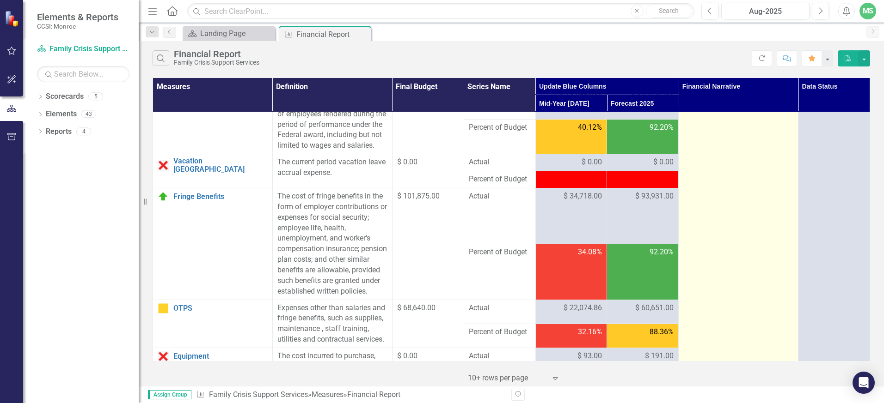
scroll to position [0, 0]
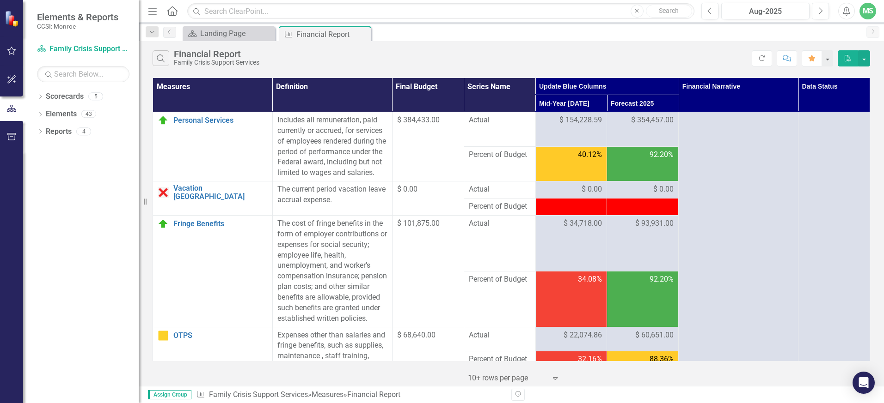
click at [168, 13] on icon "Home" at bounding box center [172, 11] width 12 height 10
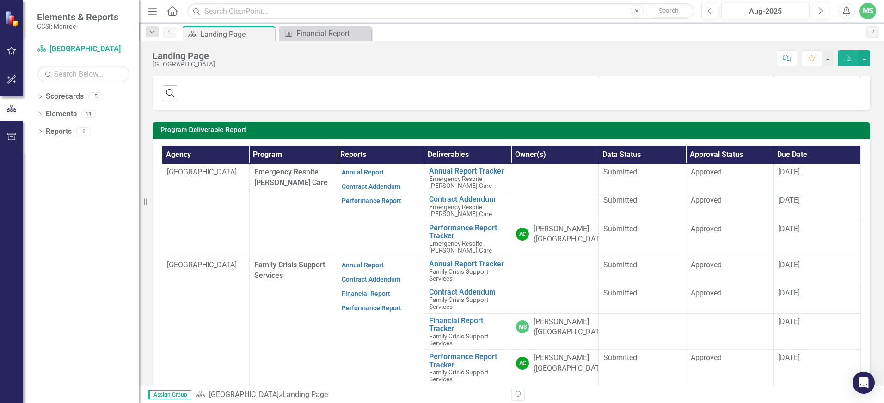
scroll to position [231, 0]
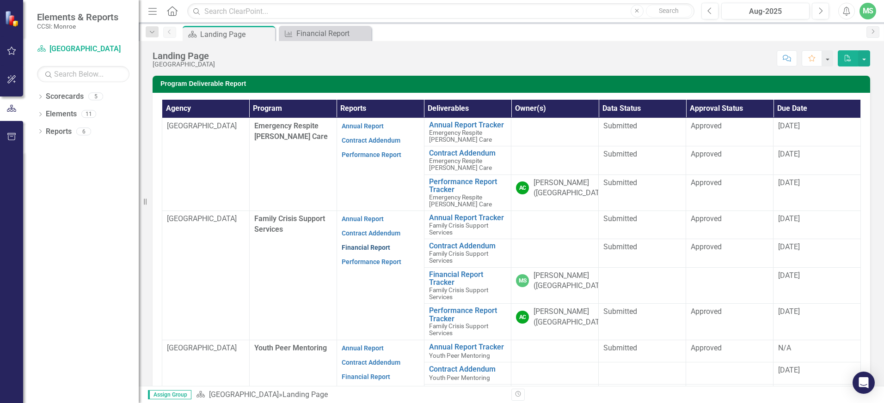
click at [366, 248] on link "Financial Report" at bounding box center [365, 247] width 49 height 7
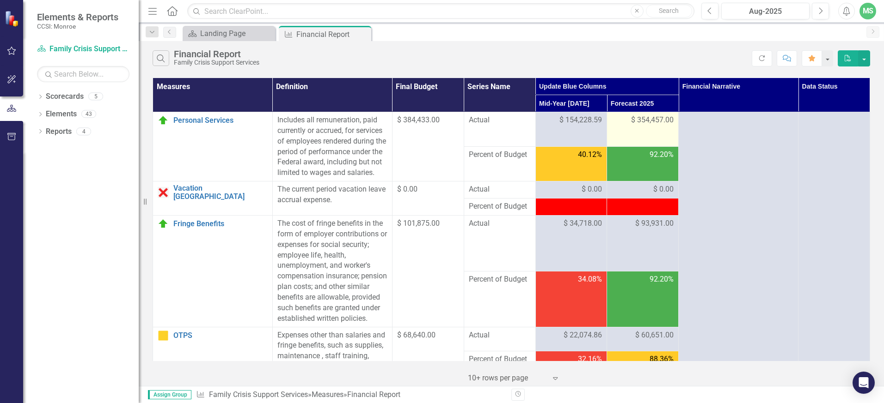
click at [636, 124] on span "$ 354,457.00" at bounding box center [652, 120] width 43 height 11
click at [641, 121] on span "$ 354,457.00" at bounding box center [652, 120] width 43 height 11
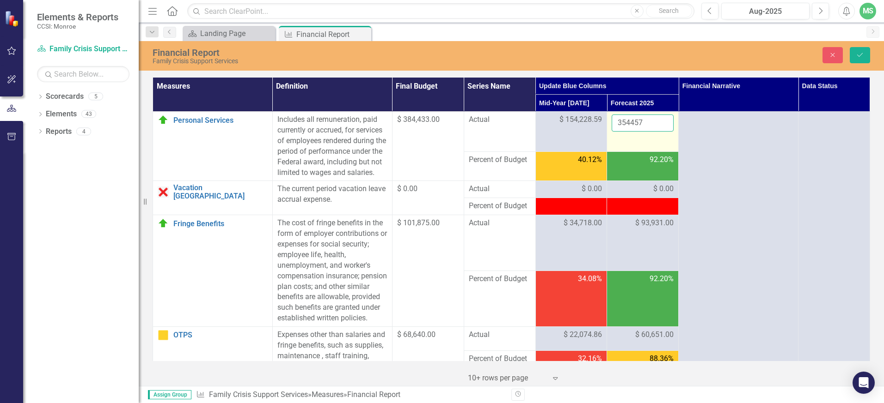
click at [642, 119] on input "354457" at bounding box center [642, 123] width 62 height 17
click at [622, 121] on input "354457" at bounding box center [642, 123] width 62 height 17
type input "356457"
click at [860, 52] on icon "Save" at bounding box center [859, 55] width 8 height 6
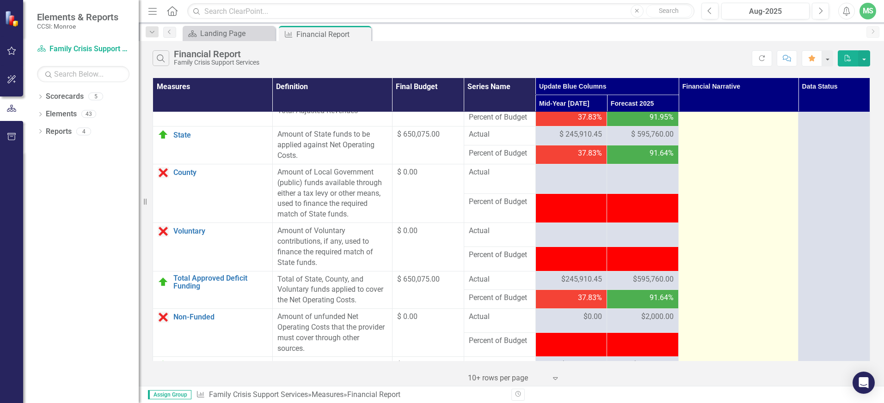
scroll to position [951, 0]
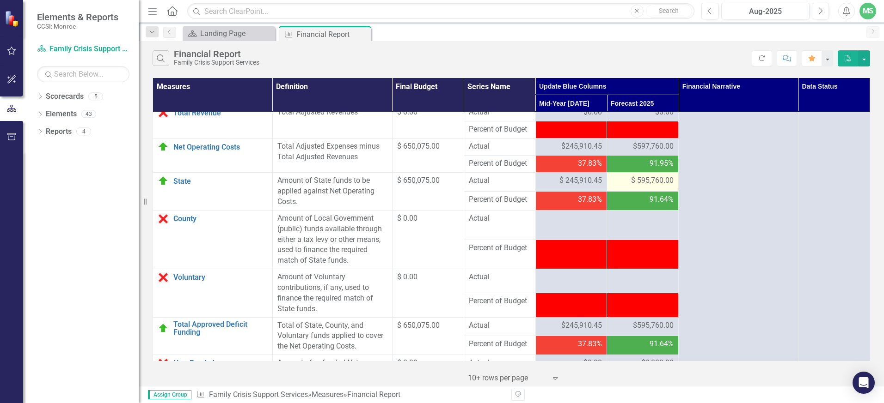
click at [643, 186] on span "$ 595,760.00" at bounding box center [652, 181] width 43 height 11
click at [641, 186] on span "$ 595,760.00" at bounding box center [652, 181] width 43 height 11
click at [642, 186] on span "$ 595,760.00" at bounding box center [652, 181] width 43 height 11
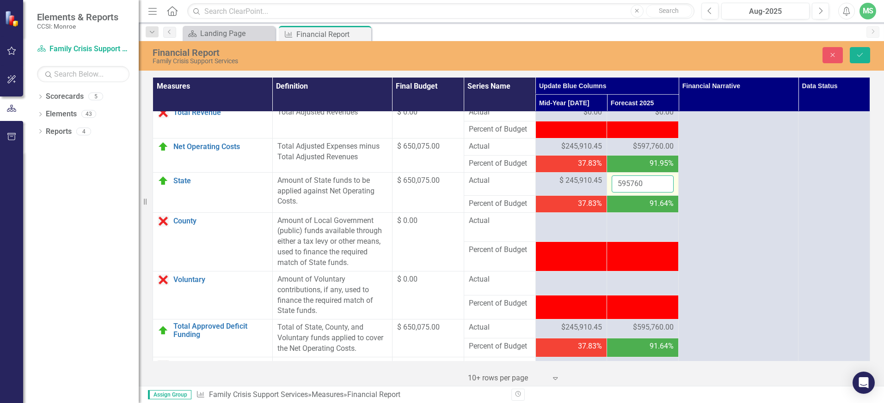
drag, startPoint x: 642, startPoint y: 213, endPoint x: 624, endPoint y: 215, distance: 17.7
click at [624, 193] on input "595760" at bounding box center [642, 184] width 62 height 17
click at [626, 193] on input "595760" at bounding box center [642, 184] width 62 height 17
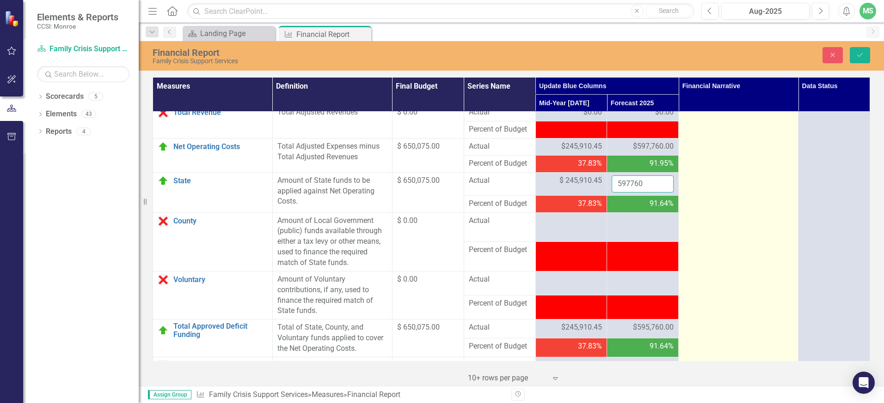
type input "597760"
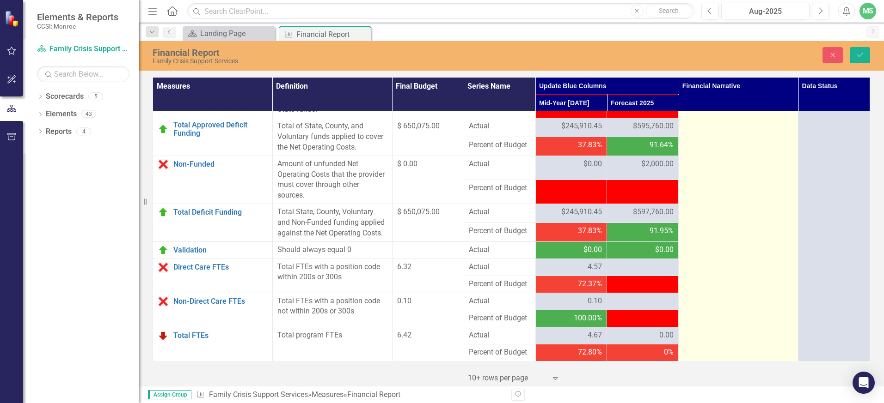
scroll to position [1185, 0]
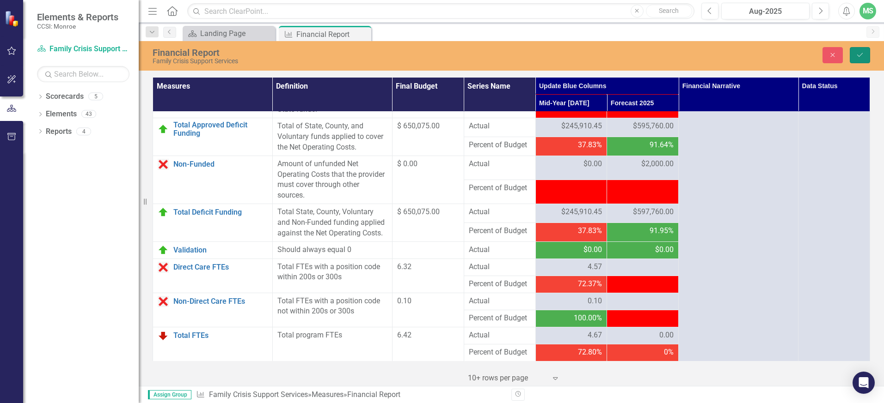
click at [860, 50] on button "Save" at bounding box center [859, 55] width 20 height 16
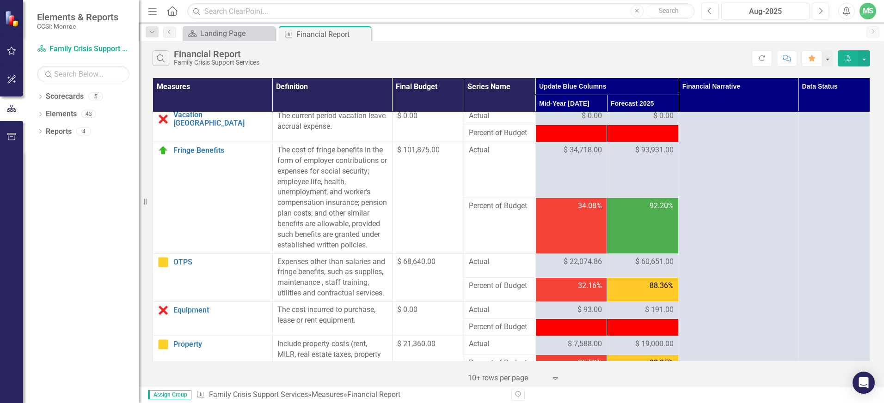
scroll to position [0, 0]
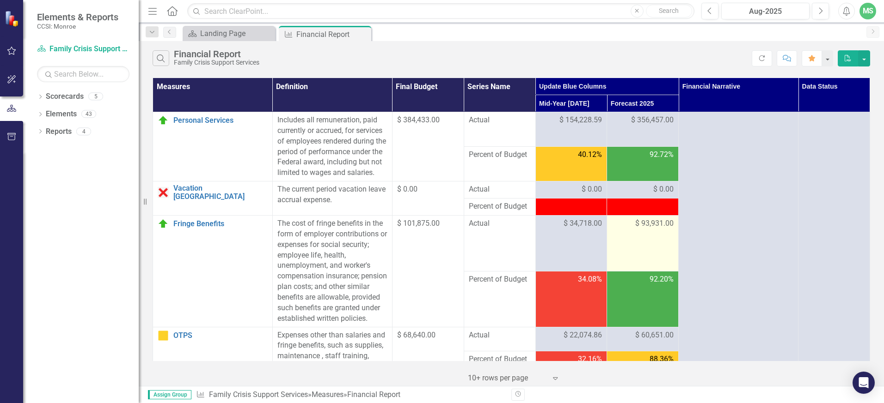
click at [640, 229] on span "$ 93,931.00" at bounding box center [654, 224] width 38 height 11
click at [644, 229] on span "$ 93,931.00" at bounding box center [654, 224] width 38 height 11
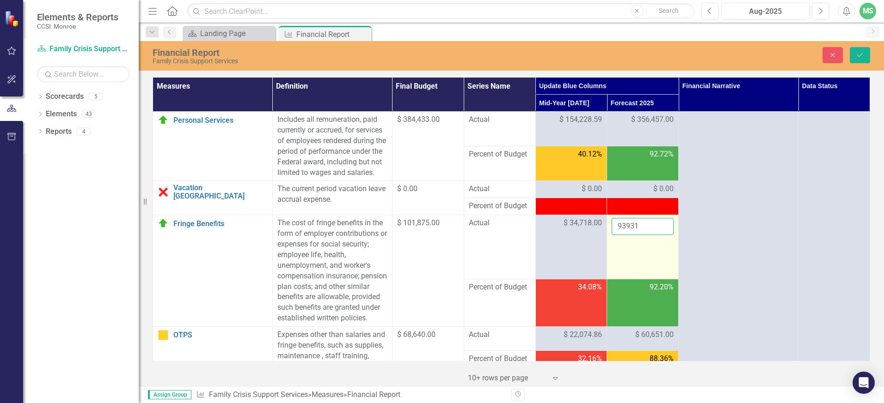
drag, startPoint x: 644, startPoint y: 234, endPoint x: 632, endPoint y: 236, distance: 11.8
click at [632, 235] on input "93931" at bounding box center [642, 226] width 62 height 17
drag, startPoint x: 634, startPoint y: 237, endPoint x: 626, endPoint y: 236, distance: 8.8
click at [626, 235] on input "93931" at bounding box center [642, 226] width 62 height 17
click at [658, 235] on input "93932" at bounding box center [642, 226] width 62 height 17
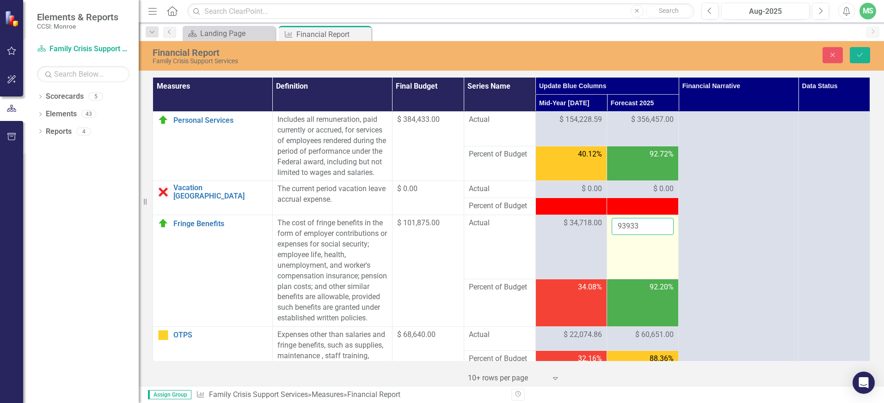
click at [658, 235] on input "93933" at bounding box center [642, 226] width 62 height 17
click at [658, 235] on input "93934" at bounding box center [642, 226] width 62 height 17
click at [658, 235] on input "93935" at bounding box center [642, 226] width 62 height 17
click at [658, 235] on input "93936" at bounding box center [642, 226] width 62 height 17
click at [658, 235] on input "93937" at bounding box center [642, 226] width 62 height 17
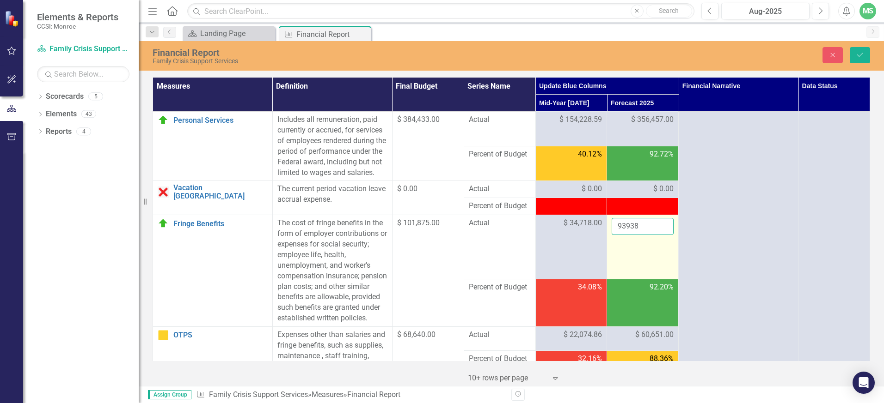
click at [658, 235] on input "93938" at bounding box center [642, 226] width 62 height 17
click at [658, 235] on input "93939" at bounding box center [642, 226] width 62 height 17
click at [658, 235] on input "93940" at bounding box center [642, 226] width 62 height 17
click at [658, 235] on input "93941" at bounding box center [642, 226] width 62 height 17
click at [658, 235] on input "93942" at bounding box center [642, 226] width 62 height 17
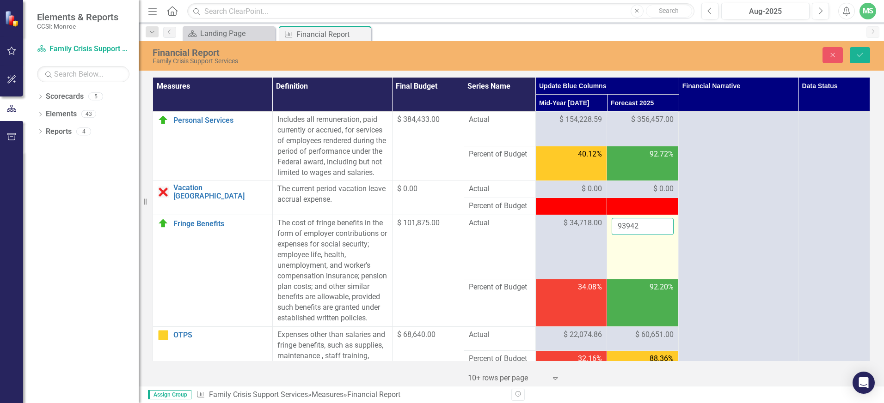
click at [658, 235] on input "93943" at bounding box center [642, 226] width 62 height 17
click at [658, 235] on input "93944" at bounding box center [642, 226] width 62 height 17
click at [658, 235] on input "93945" at bounding box center [642, 226] width 62 height 17
click at [658, 235] on input "93946" at bounding box center [642, 226] width 62 height 17
click at [658, 235] on input "93947" at bounding box center [642, 226] width 62 height 17
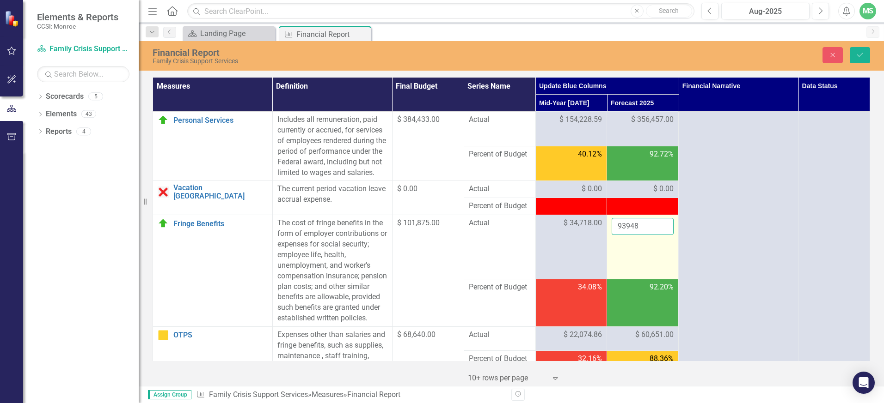
click at [658, 235] on input "93948" at bounding box center [642, 226] width 62 height 17
click at [658, 235] on input "93949" at bounding box center [642, 226] width 62 height 17
click at [658, 235] on input "93950" at bounding box center [642, 226] width 62 height 17
click at [658, 235] on input "93951" at bounding box center [642, 226] width 62 height 17
click at [658, 235] on input "93952" at bounding box center [642, 226] width 62 height 17
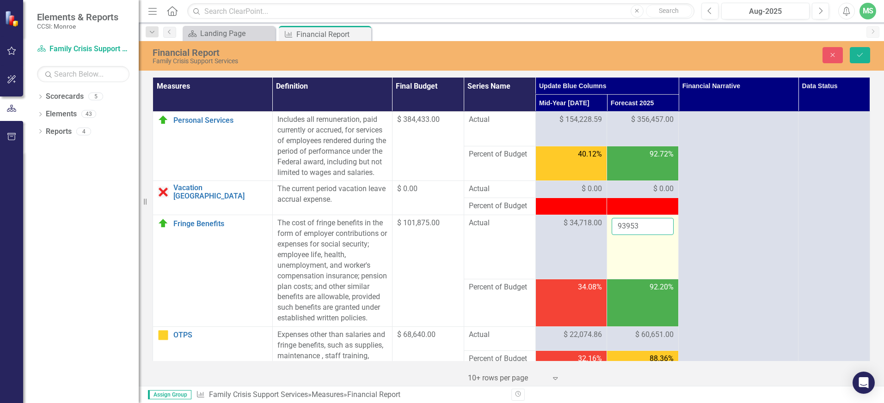
click at [658, 235] on input "93953" at bounding box center [642, 226] width 62 height 17
click at [658, 235] on input "93954" at bounding box center [642, 226] width 62 height 17
click at [658, 235] on input "93955" at bounding box center [642, 226] width 62 height 17
click at [658, 235] on input "93956" at bounding box center [642, 226] width 62 height 17
click at [658, 235] on input "93957" at bounding box center [642, 226] width 62 height 17
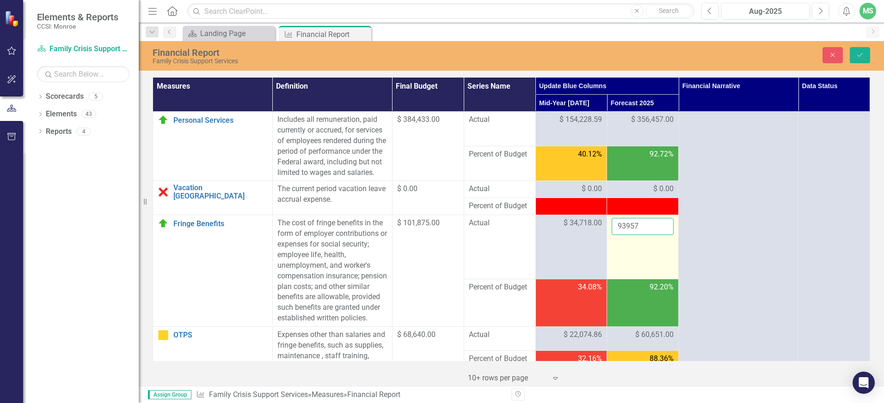
click at [658, 235] on input "93958" at bounding box center [642, 226] width 62 height 17
click at [658, 235] on input "93959" at bounding box center [642, 226] width 62 height 17
click at [658, 235] on input "93960" at bounding box center [642, 226] width 62 height 17
click at [658, 235] on input "93961" at bounding box center [642, 226] width 62 height 17
click at [658, 235] on input "93962" at bounding box center [642, 226] width 62 height 17
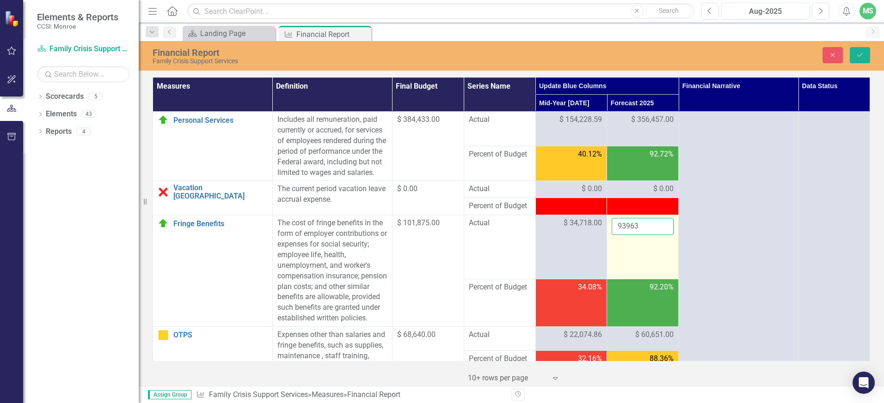
click at [658, 235] on input "93963" at bounding box center [642, 226] width 62 height 17
click at [658, 235] on input "93964" at bounding box center [642, 226] width 62 height 17
click at [658, 235] on input "93965" at bounding box center [642, 226] width 62 height 17
click at [658, 235] on input "93966" at bounding box center [642, 226] width 62 height 17
click at [658, 235] on input "93967" at bounding box center [642, 226] width 62 height 17
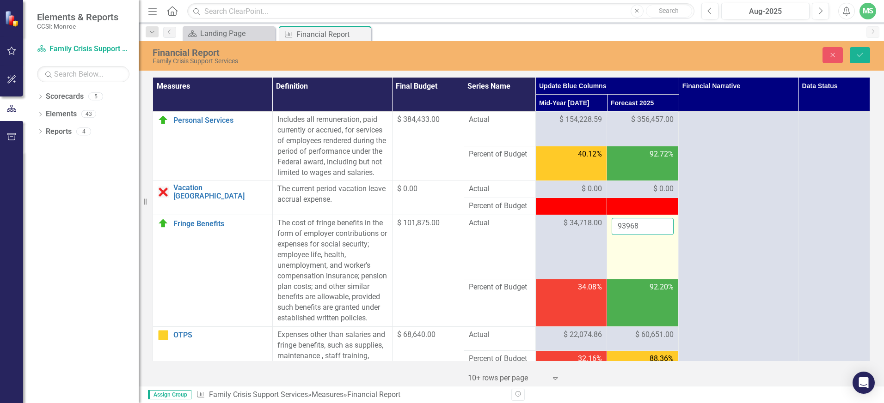
click at [658, 235] on input "93968" at bounding box center [642, 226] width 62 height 17
click at [658, 235] on input "93969" at bounding box center [642, 226] width 62 height 17
click at [658, 235] on input "93970" at bounding box center [642, 226] width 62 height 17
click at [658, 235] on input "93971" at bounding box center [642, 226] width 62 height 17
click at [658, 235] on input "93972" at bounding box center [642, 226] width 62 height 17
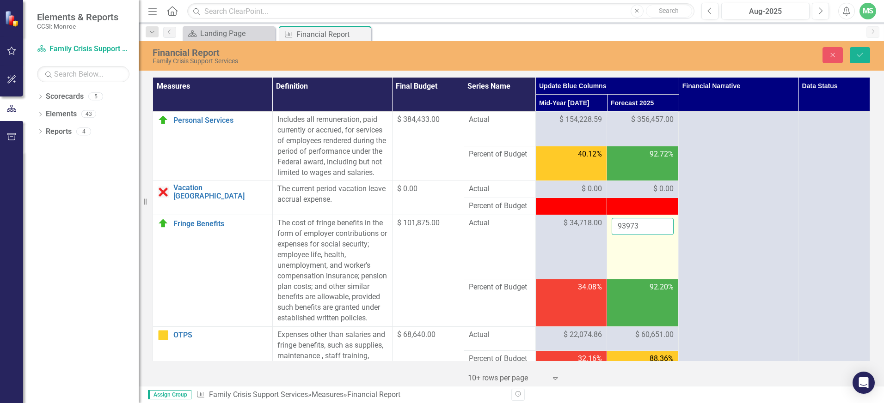
click at [658, 235] on input "93973" at bounding box center [642, 226] width 62 height 17
click at [658, 235] on input "93974" at bounding box center [642, 226] width 62 height 17
click at [658, 235] on input "93975" at bounding box center [642, 226] width 62 height 17
click at [658, 235] on input "93976" at bounding box center [642, 226] width 62 height 17
click at [658, 235] on input "93977" at bounding box center [642, 226] width 62 height 17
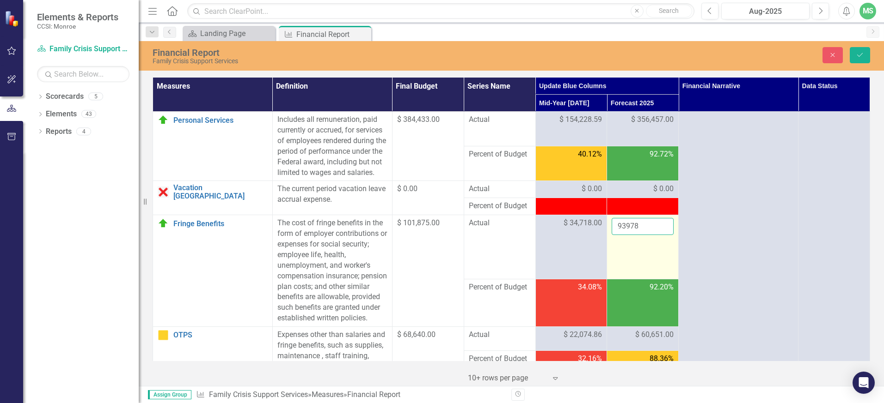
click at [658, 235] on input "93978" at bounding box center [642, 226] width 62 height 17
click at [658, 235] on input "93979" at bounding box center [642, 226] width 62 height 17
click at [658, 235] on input "93980" at bounding box center [642, 226] width 62 height 17
click at [658, 235] on input "93981" at bounding box center [642, 226] width 62 height 17
click at [658, 235] on input "93982" at bounding box center [642, 226] width 62 height 17
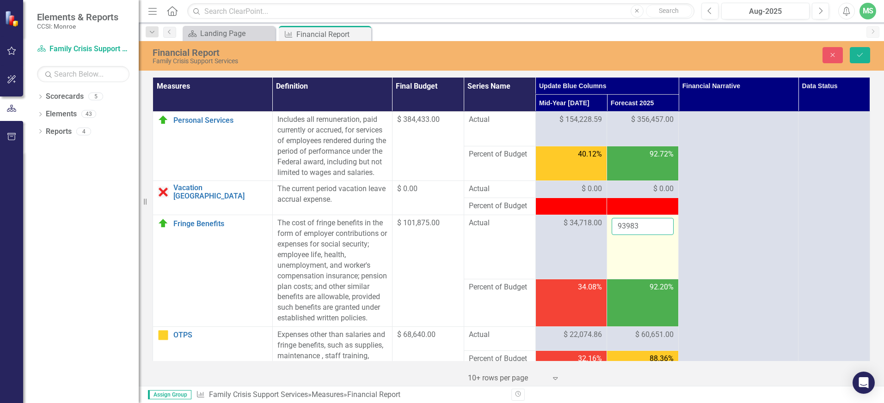
click at [658, 235] on input "93983" at bounding box center [642, 226] width 62 height 17
click at [658, 235] on input "93984" at bounding box center [642, 226] width 62 height 17
click at [658, 235] on input "93985" at bounding box center [642, 226] width 62 height 17
click at [658, 235] on input "93986" at bounding box center [642, 226] width 62 height 17
click at [658, 235] on input "93987" at bounding box center [642, 226] width 62 height 17
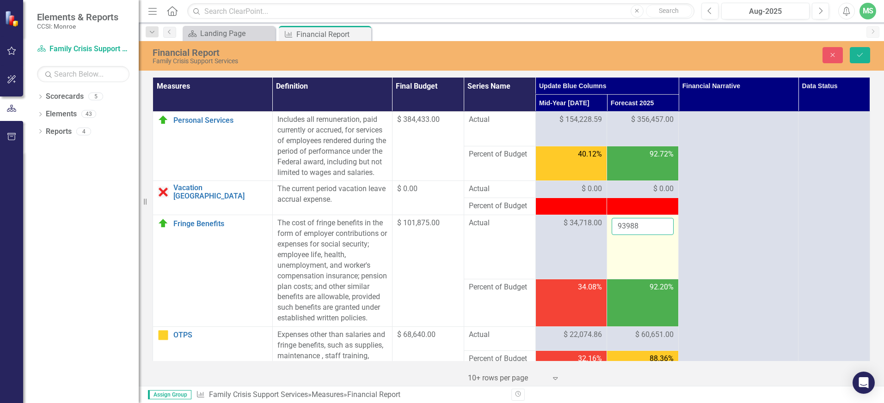
click at [658, 235] on input "93988" at bounding box center [642, 226] width 62 height 17
click at [658, 235] on input "93989" at bounding box center [642, 226] width 62 height 17
click at [658, 235] on input "93990" at bounding box center [642, 226] width 62 height 17
click at [658, 235] on input "93991" at bounding box center [642, 226] width 62 height 17
click at [658, 235] on input "93992" at bounding box center [642, 226] width 62 height 17
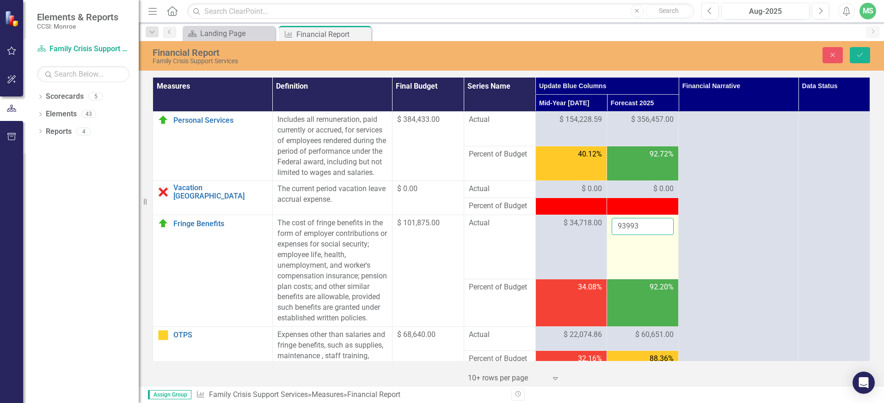
click at [658, 235] on input "93993" at bounding box center [642, 226] width 62 height 17
click at [658, 235] on input "93994" at bounding box center [642, 226] width 62 height 17
click at [658, 235] on input "93995" at bounding box center [642, 226] width 62 height 17
click at [658, 235] on input "93996" at bounding box center [642, 226] width 62 height 17
click at [658, 235] on input "93997" at bounding box center [642, 226] width 62 height 17
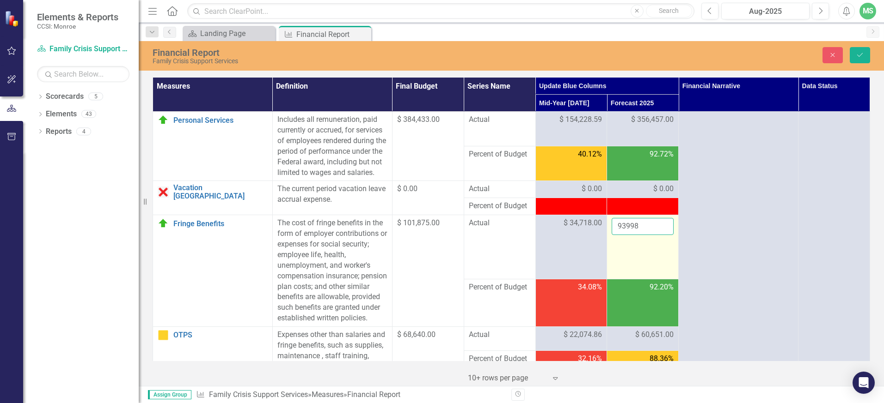
click at [658, 235] on input "93998" at bounding box center [642, 226] width 62 height 17
click at [658, 235] on input "93999" at bounding box center [642, 226] width 62 height 17
type input "94000"
click at [658, 235] on input "94000" at bounding box center [642, 226] width 62 height 17
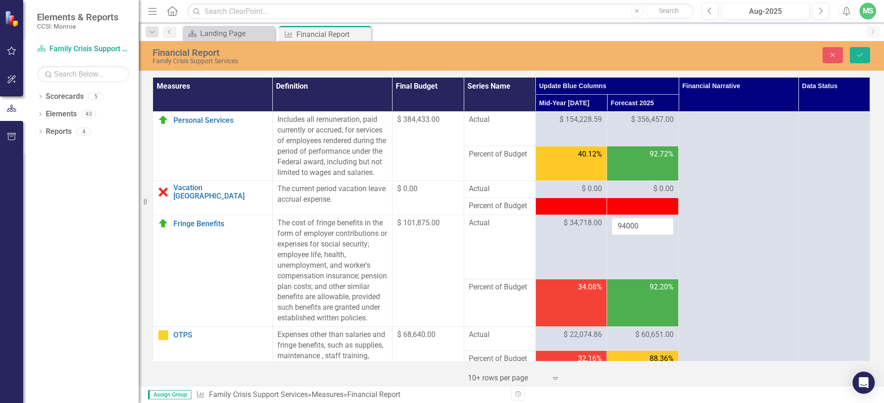
click at [626, 173] on td "92.72%" at bounding box center [643, 163] width 72 height 35
click at [628, 141] on td "$ 356,457.00" at bounding box center [643, 129] width 72 height 35
click at [651, 341] on span "$ 60,651.00" at bounding box center [654, 335] width 38 height 11
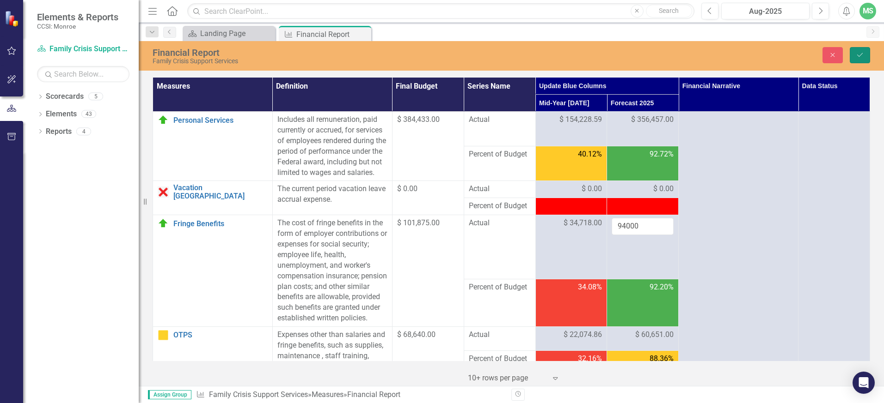
click at [860, 51] on button "Save" at bounding box center [859, 55] width 20 height 16
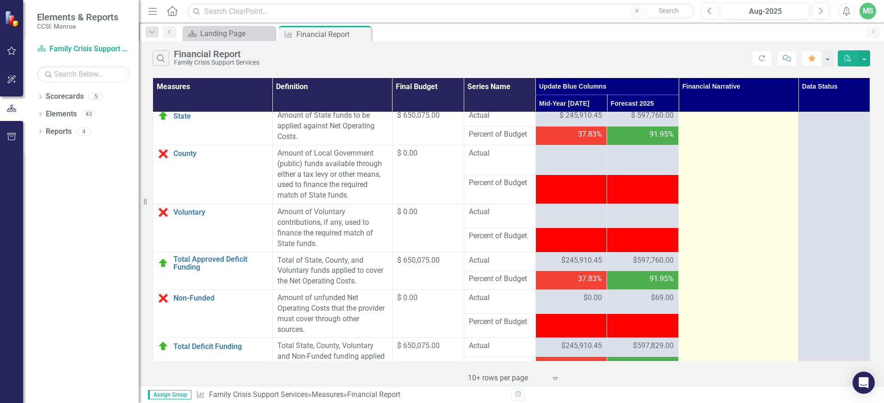
scroll to position [970, 0]
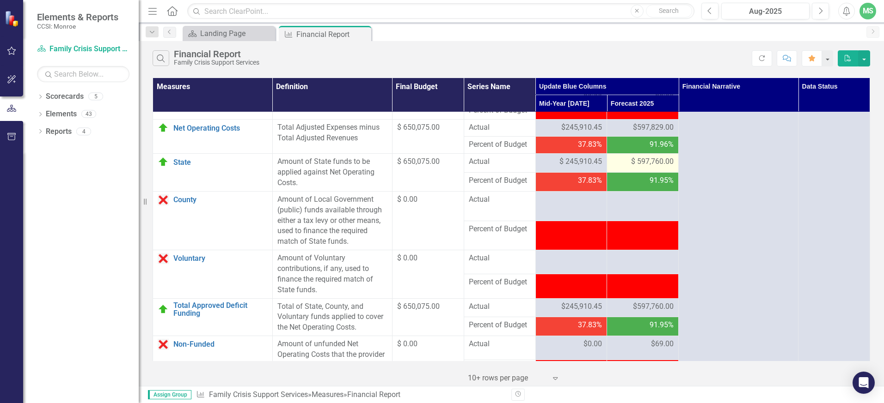
click at [657, 167] on span "$ 597,760.00" at bounding box center [652, 162] width 43 height 11
drag, startPoint x: 656, startPoint y: 194, endPoint x: 647, endPoint y: 195, distance: 9.3
click at [647, 167] on span "$ 597,760.00" at bounding box center [652, 162] width 43 height 11
drag, startPoint x: 647, startPoint y: 195, endPoint x: 629, endPoint y: 196, distance: 17.6
click at [631, 167] on span "$ 597,760.00" at bounding box center [652, 162] width 43 height 11
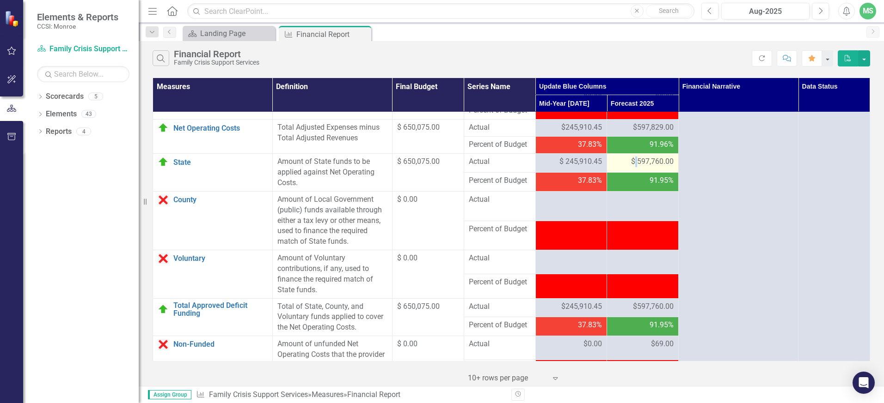
click at [631, 167] on span "$ 597,760.00" at bounding box center [652, 162] width 43 height 11
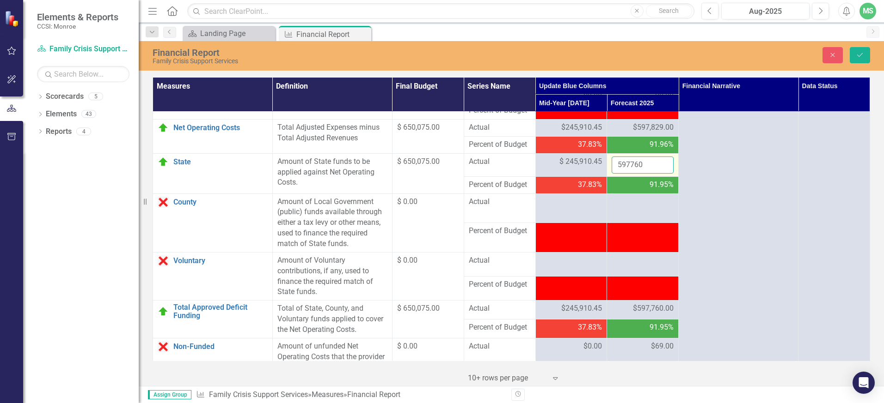
click at [652, 174] on input "597760" at bounding box center [642, 165] width 62 height 17
drag, startPoint x: 612, startPoint y: 198, endPoint x: 594, endPoint y: 197, distance: 18.0
click at [594, 177] on tr "State Link Open Element Amount of State funds to be applied against Net Operati…" at bounding box center [511, 164] width 717 height 23
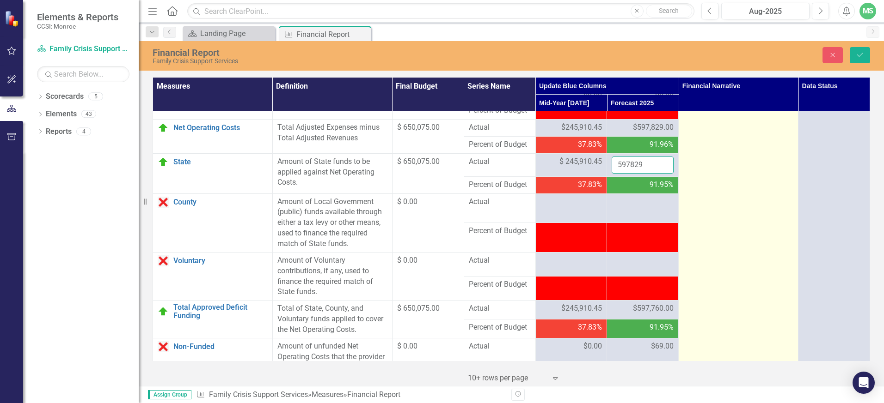
type input "597829"
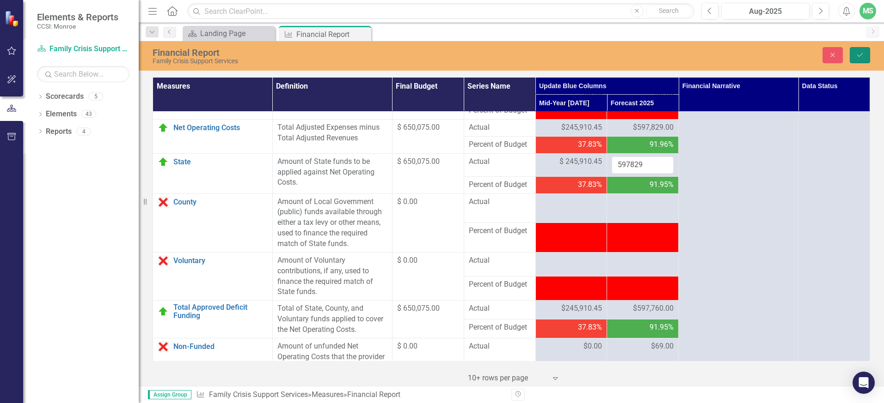
click at [866, 53] on button "Save" at bounding box center [859, 55] width 20 height 16
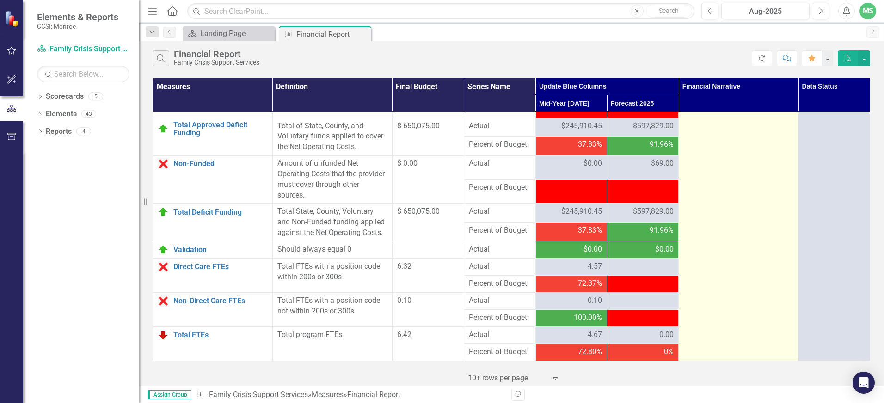
scroll to position [1183, 0]
